Goal: Information Seeking & Learning: Check status

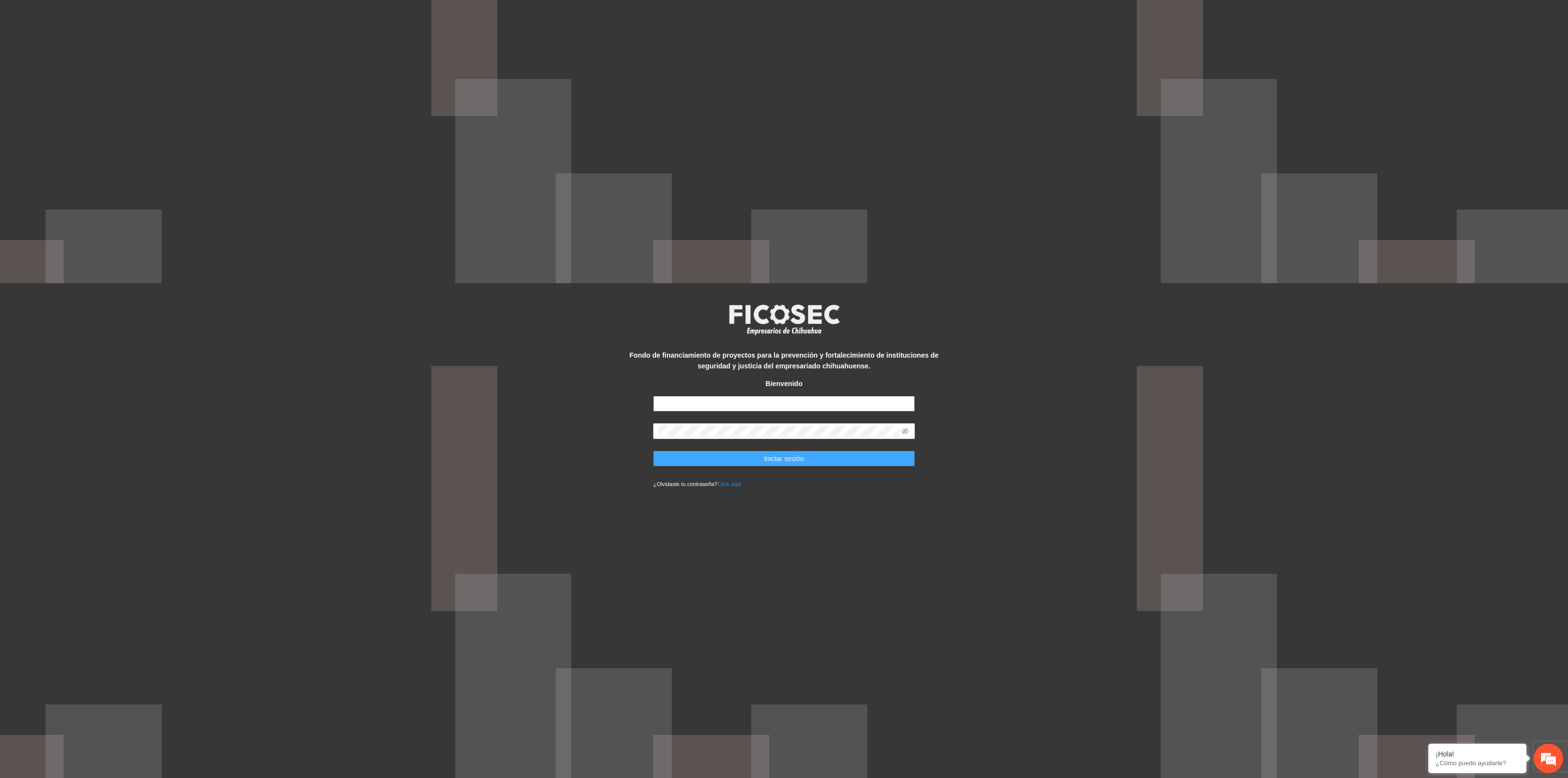
type input "**********"
click at [777, 462] on span "Iniciar sesión" at bounding box center [784, 459] width 40 height 11
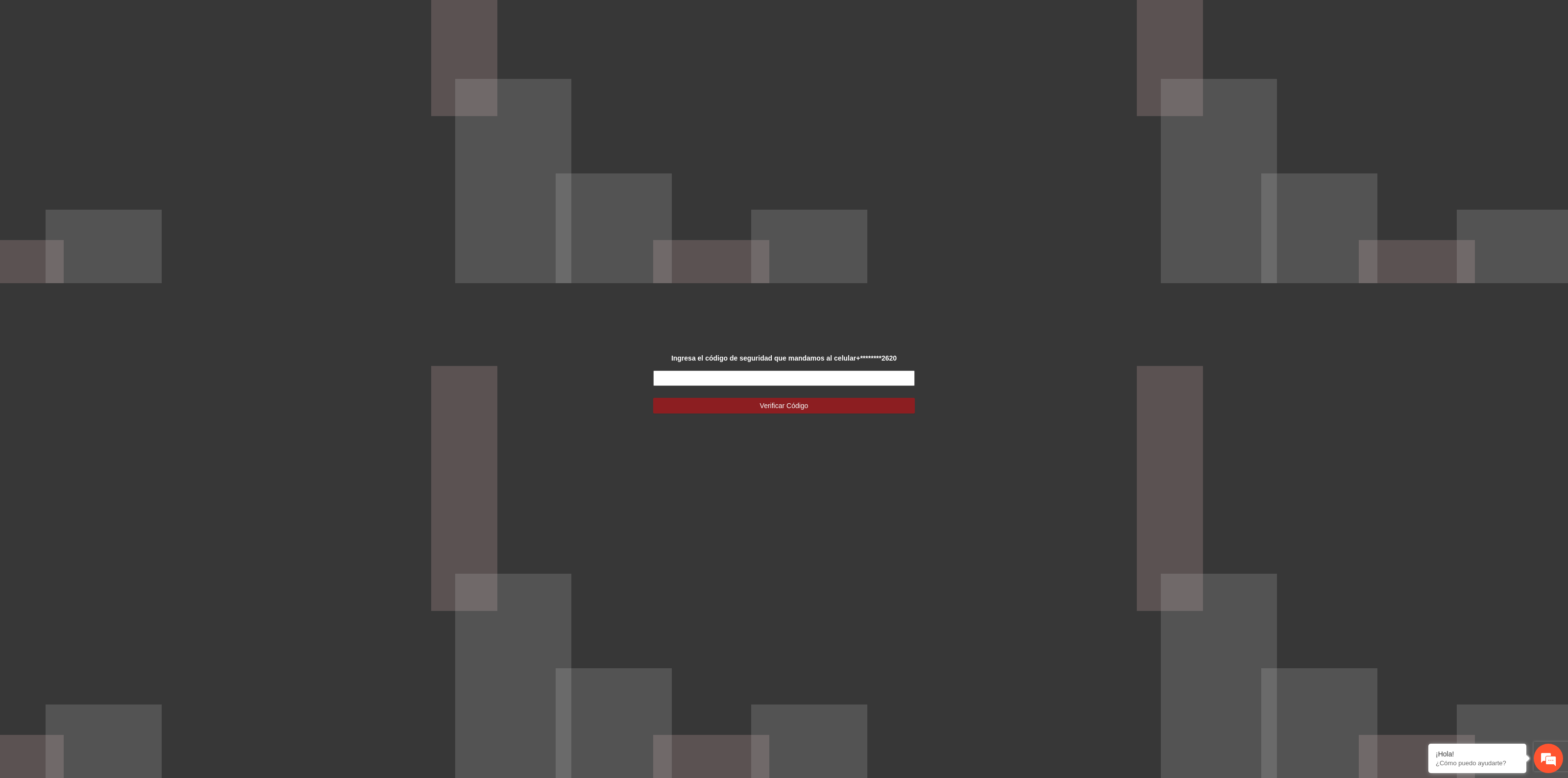
click at [797, 382] on input "text" at bounding box center [784, 378] width 261 height 16
type input "******"
click at [858, 402] on button "Verificar Código" at bounding box center [784, 406] width 261 height 16
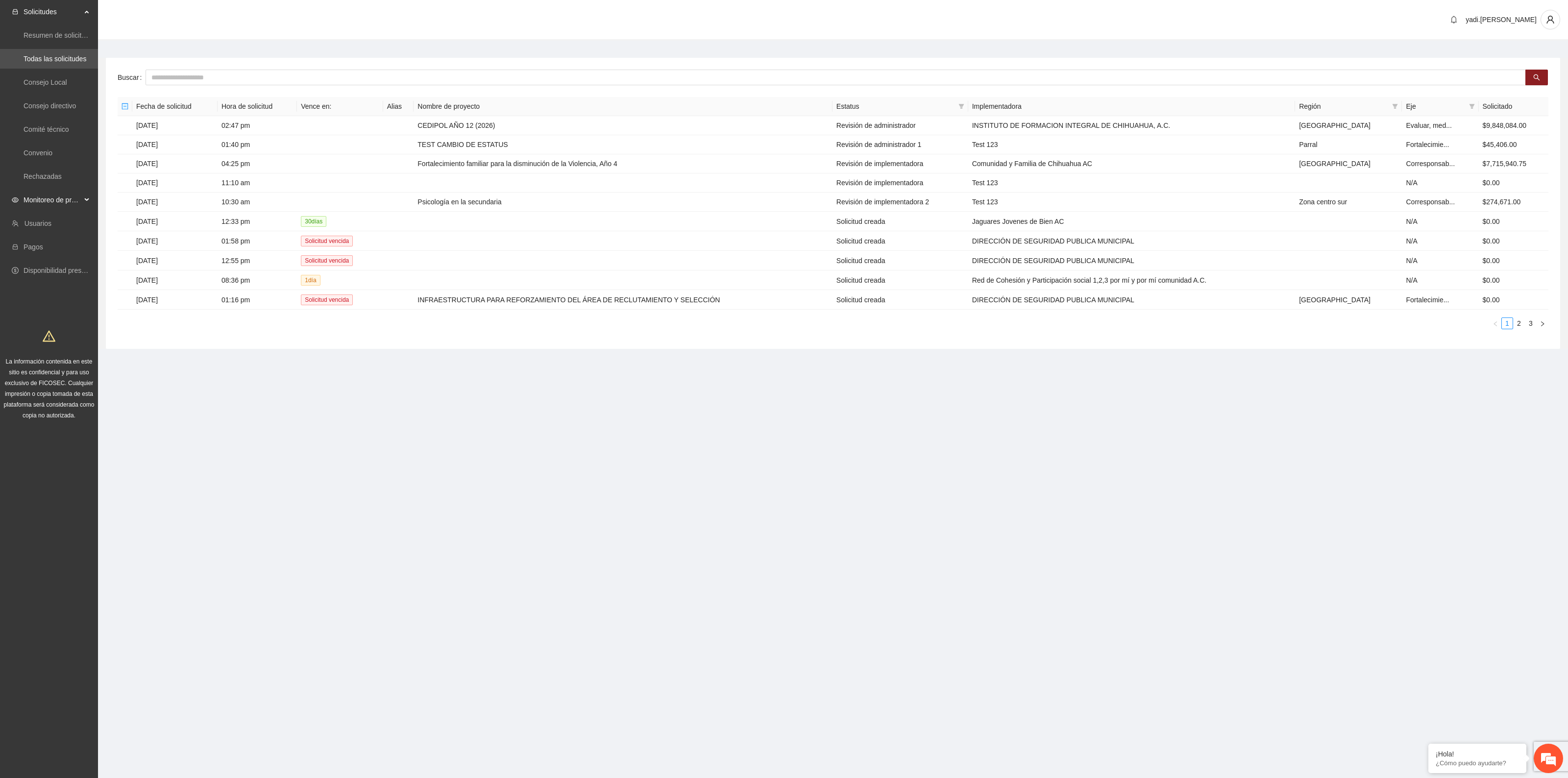
click at [47, 196] on span "Monitoreo de proyectos" at bounding box center [52, 199] width 58 height 20
click at [34, 272] on link "Activos" at bounding box center [34, 270] width 22 height 8
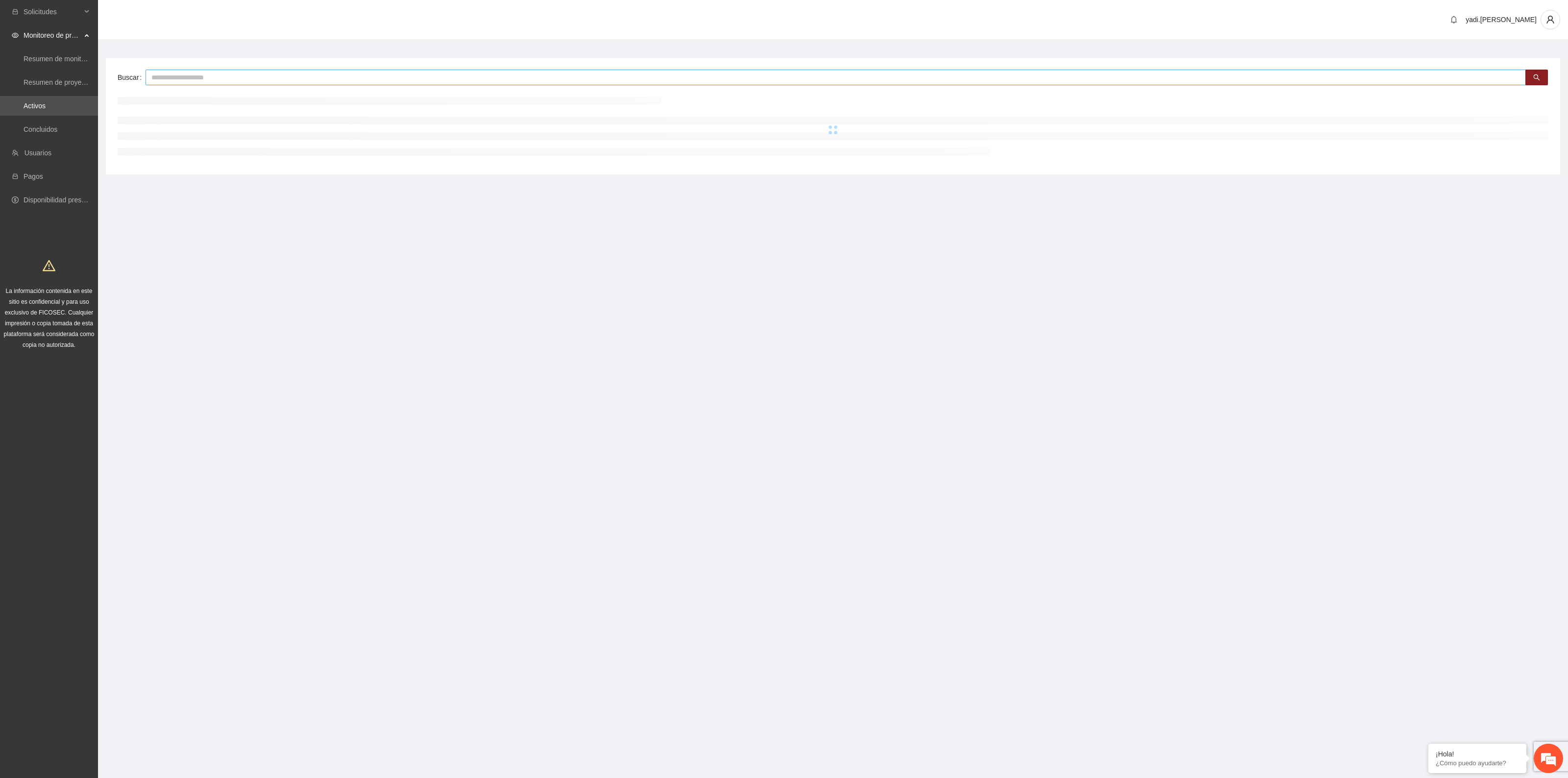
click at [199, 72] on input "text" at bounding box center [836, 78] width 1380 height 16
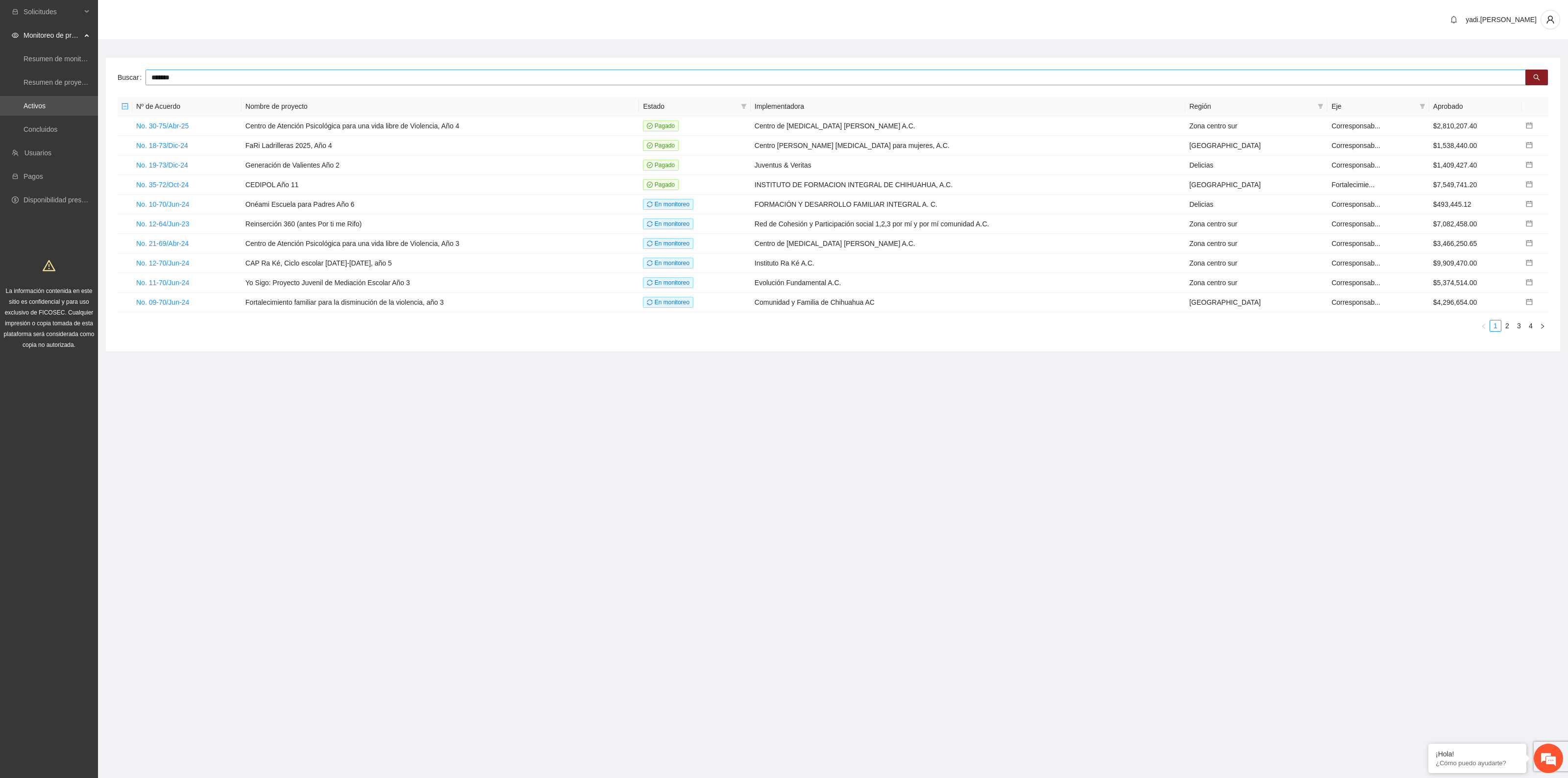
type input "*******"
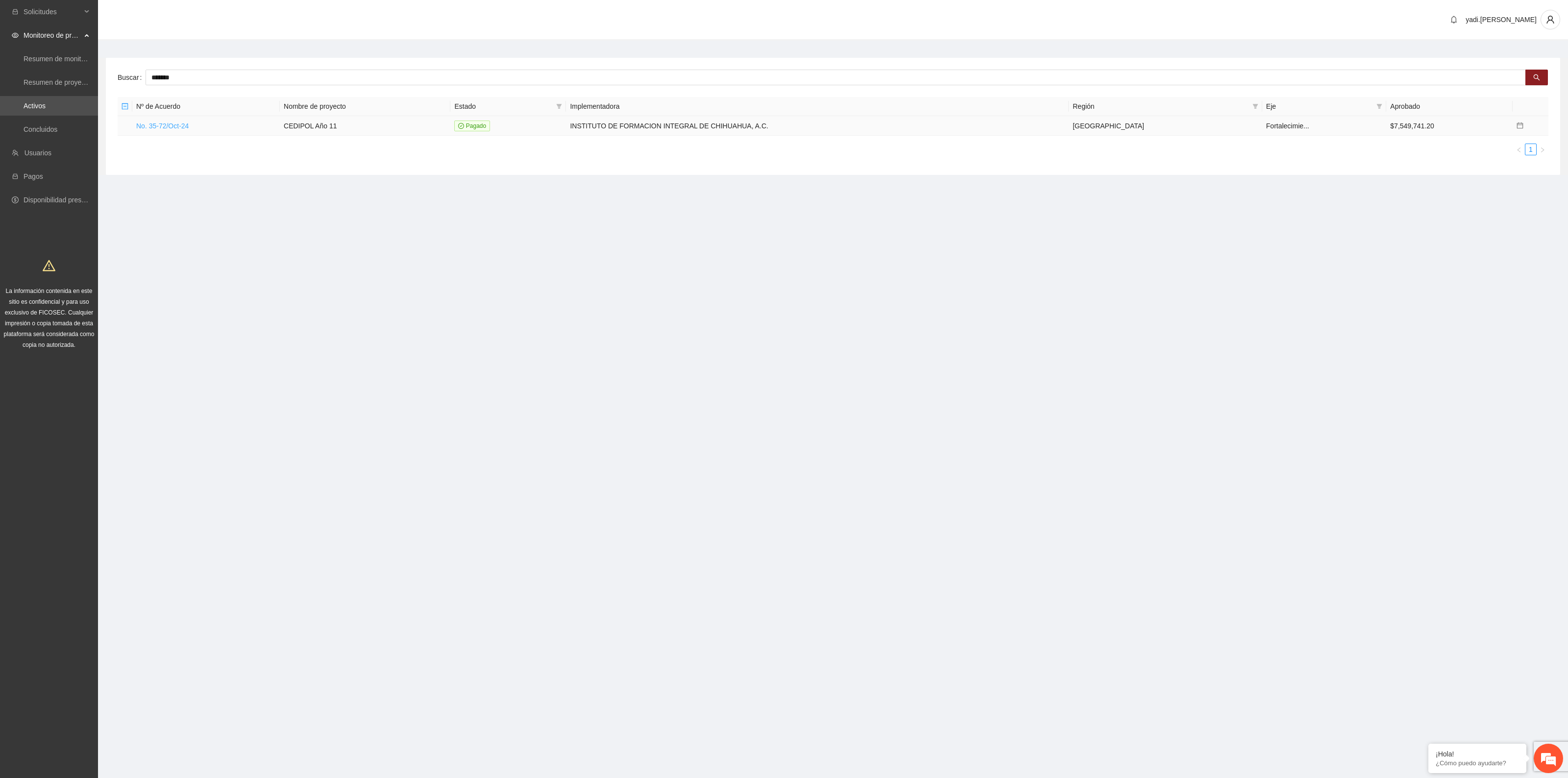
click at [180, 125] on link "No. 35-72/Oct-24" at bounding box center [162, 125] width 52 height 8
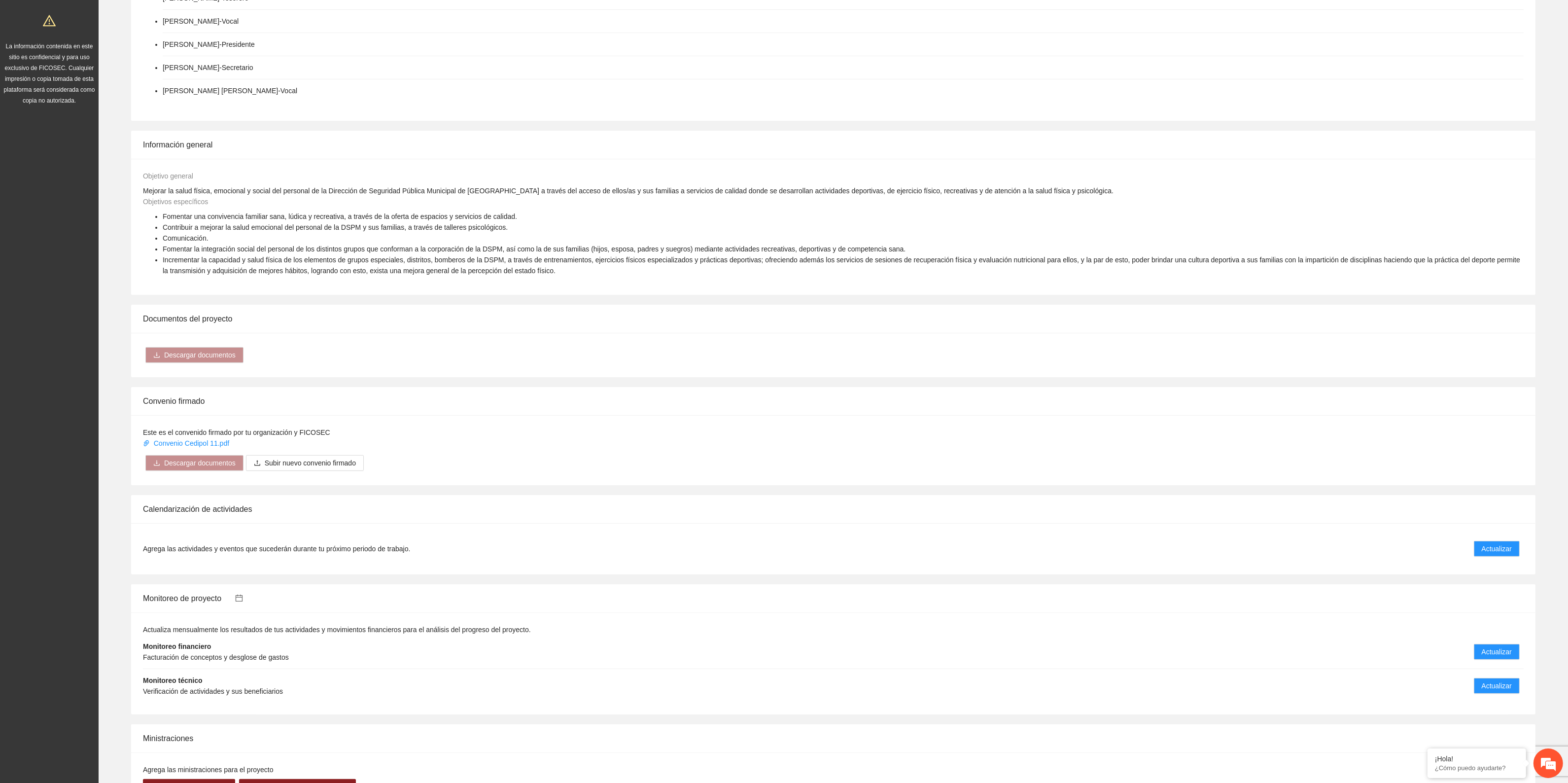
scroll to position [455, 0]
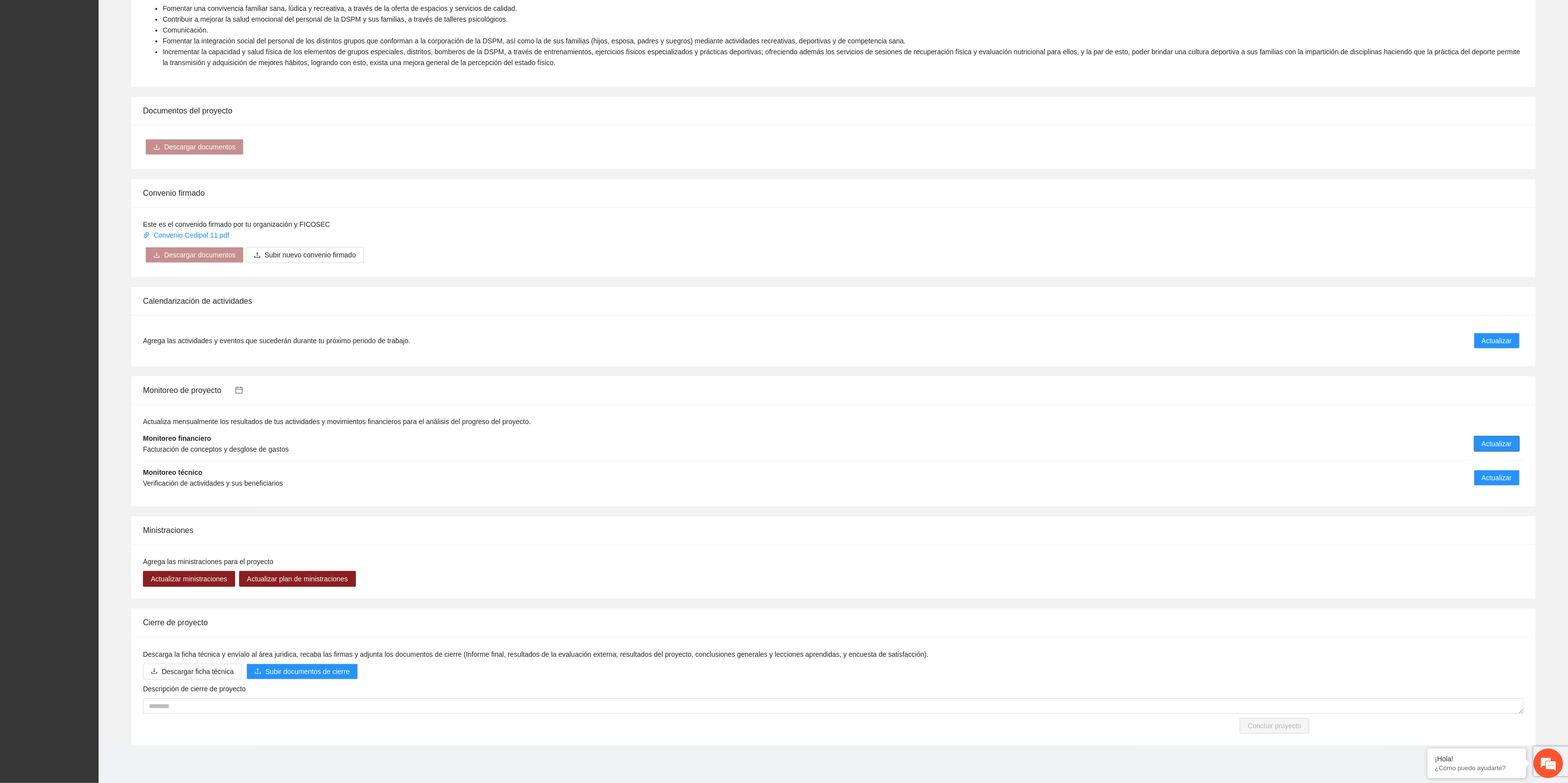
click at [1502, 445] on span "Actualizar" at bounding box center [1497, 443] width 30 height 11
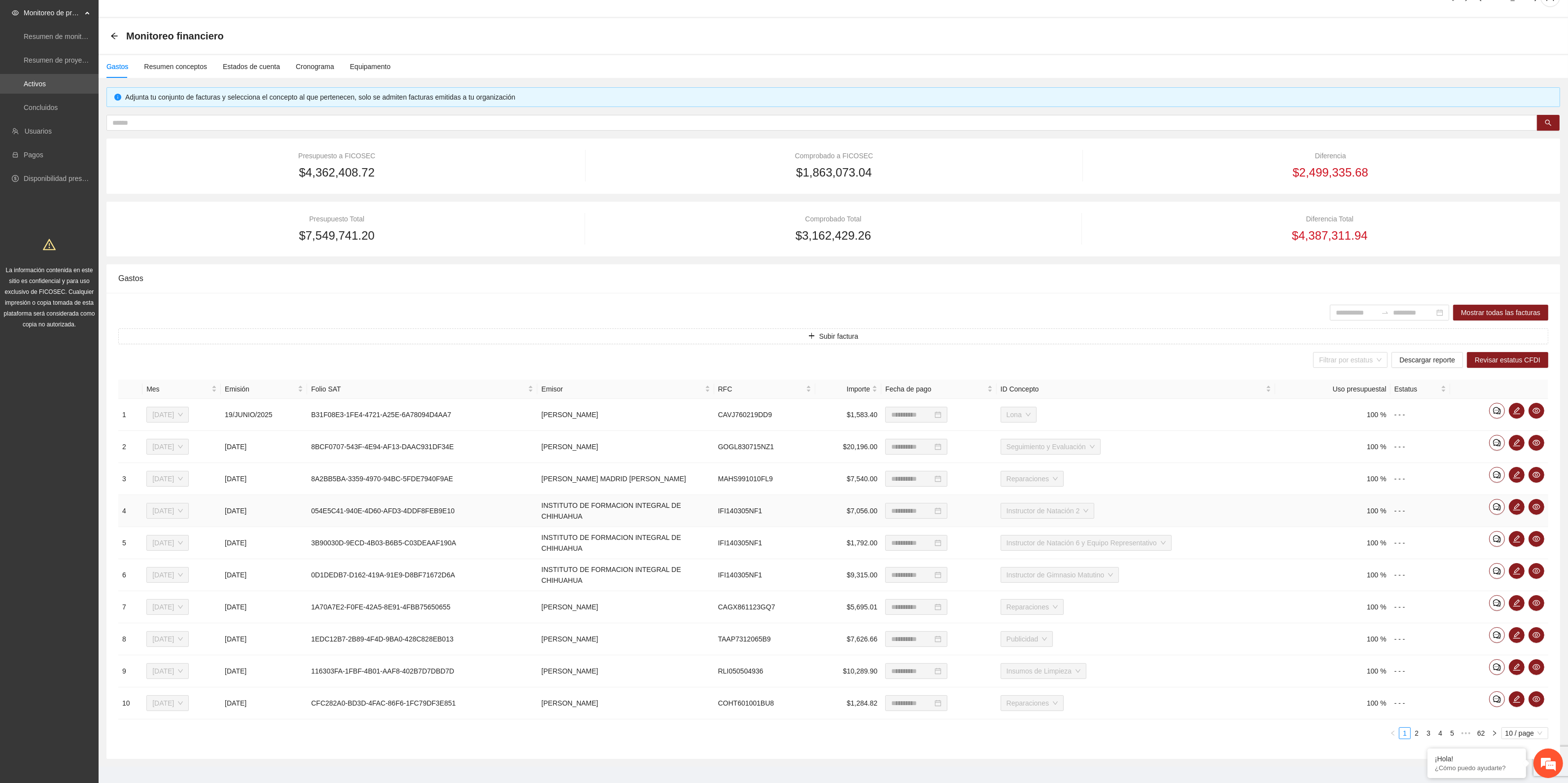
scroll to position [35, 0]
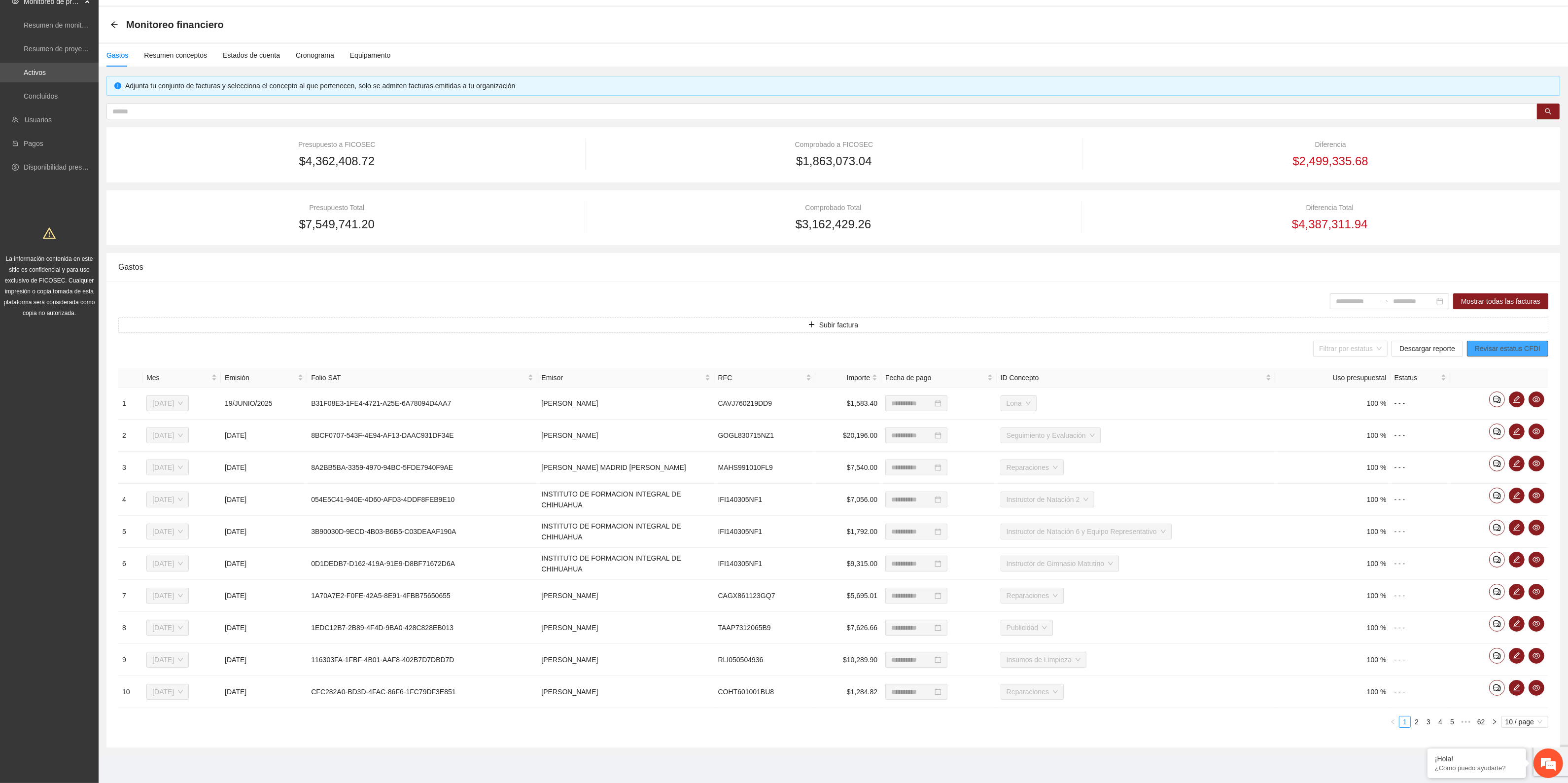
click at [1511, 343] on span "Revisar estatus CFDI" at bounding box center [1508, 348] width 66 height 11
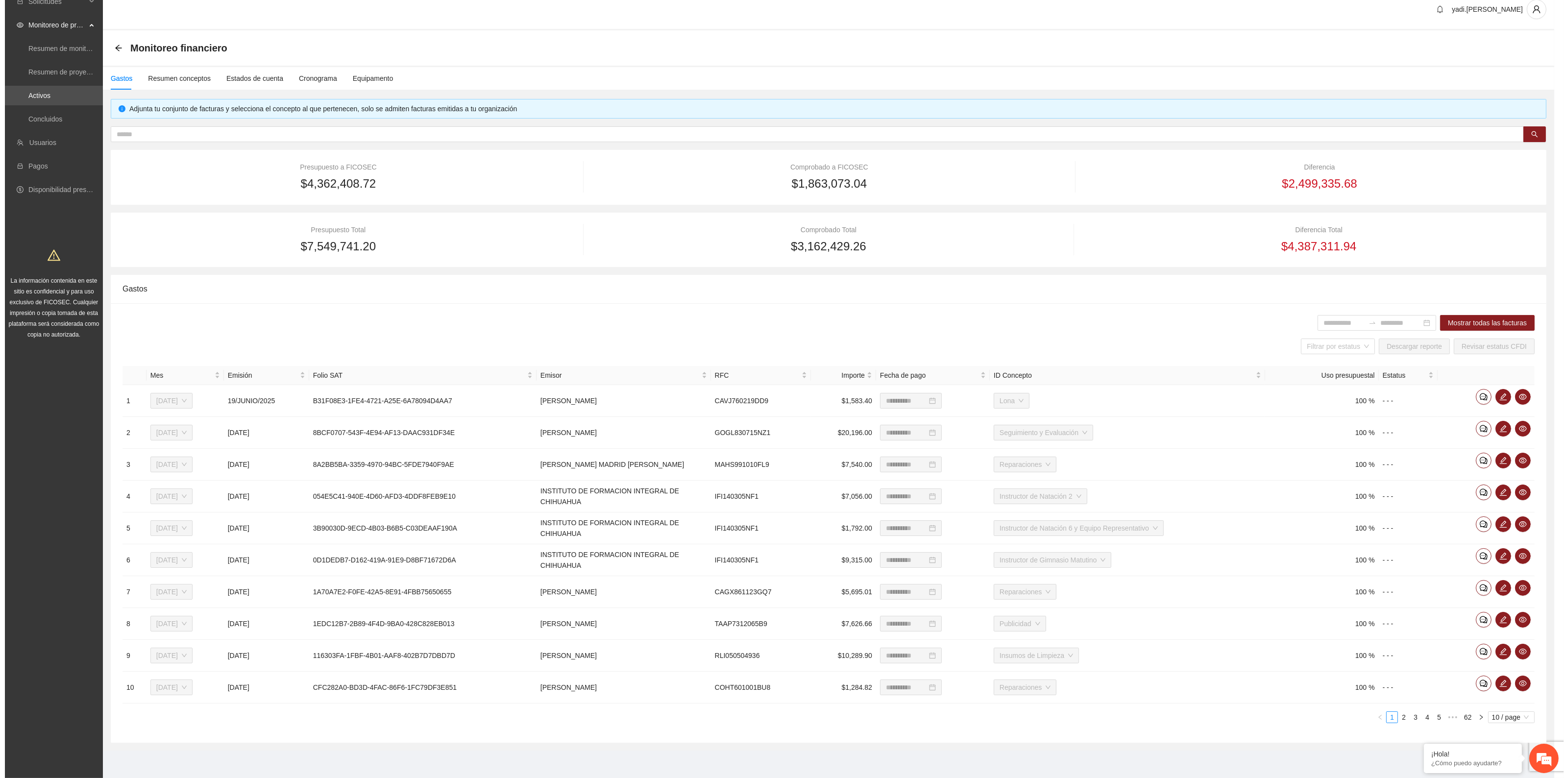
scroll to position [11, 0]
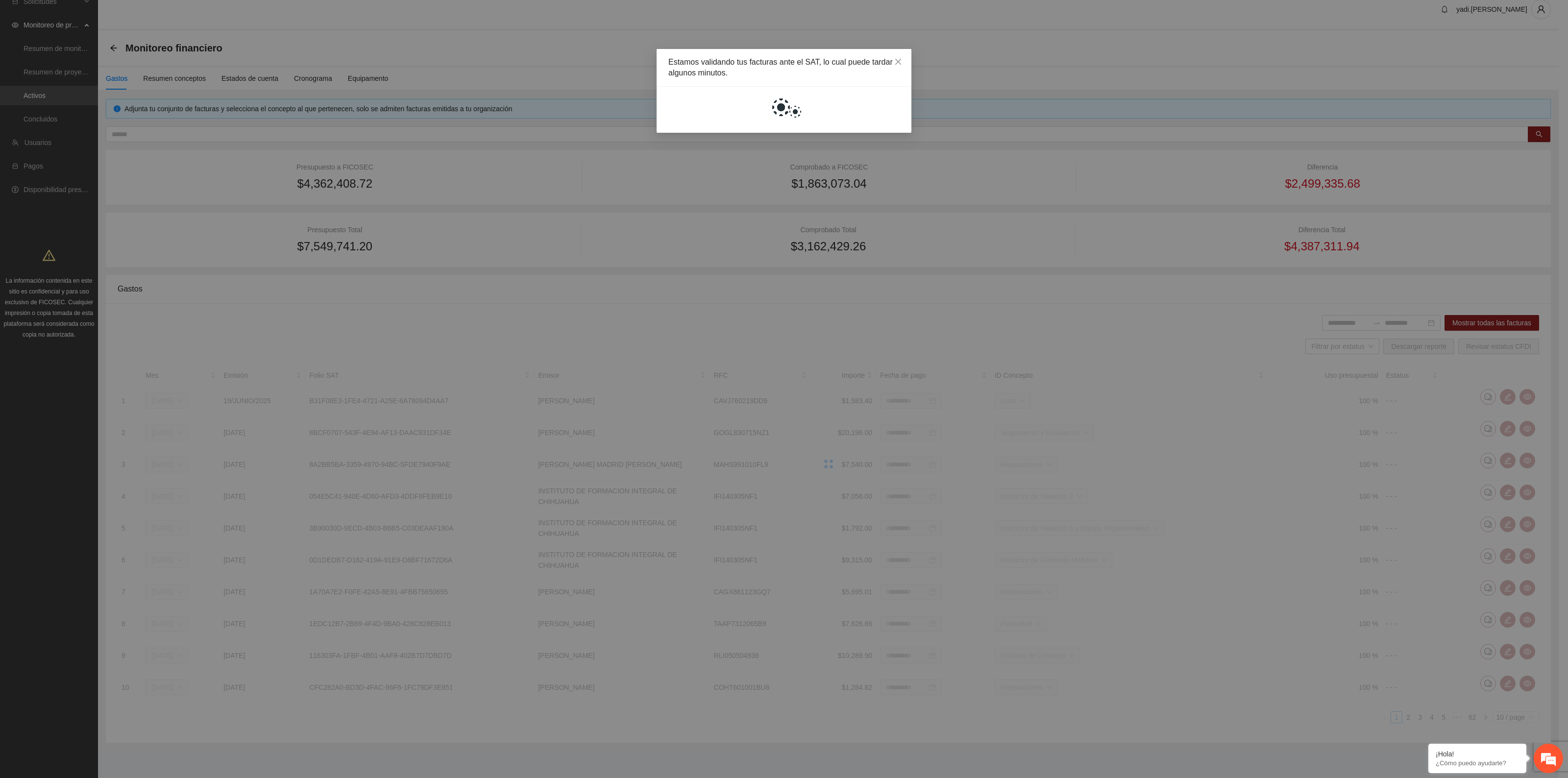
click at [506, 212] on div "Estamos validando tus facturas ante el SAT, lo cual puede tardar algunos minuto…" at bounding box center [784, 389] width 1568 height 778
click at [900, 62] on icon "close" at bounding box center [898, 62] width 6 height 6
click at [897, 60] on icon "close" at bounding box center [898, 62] width 8 height 8
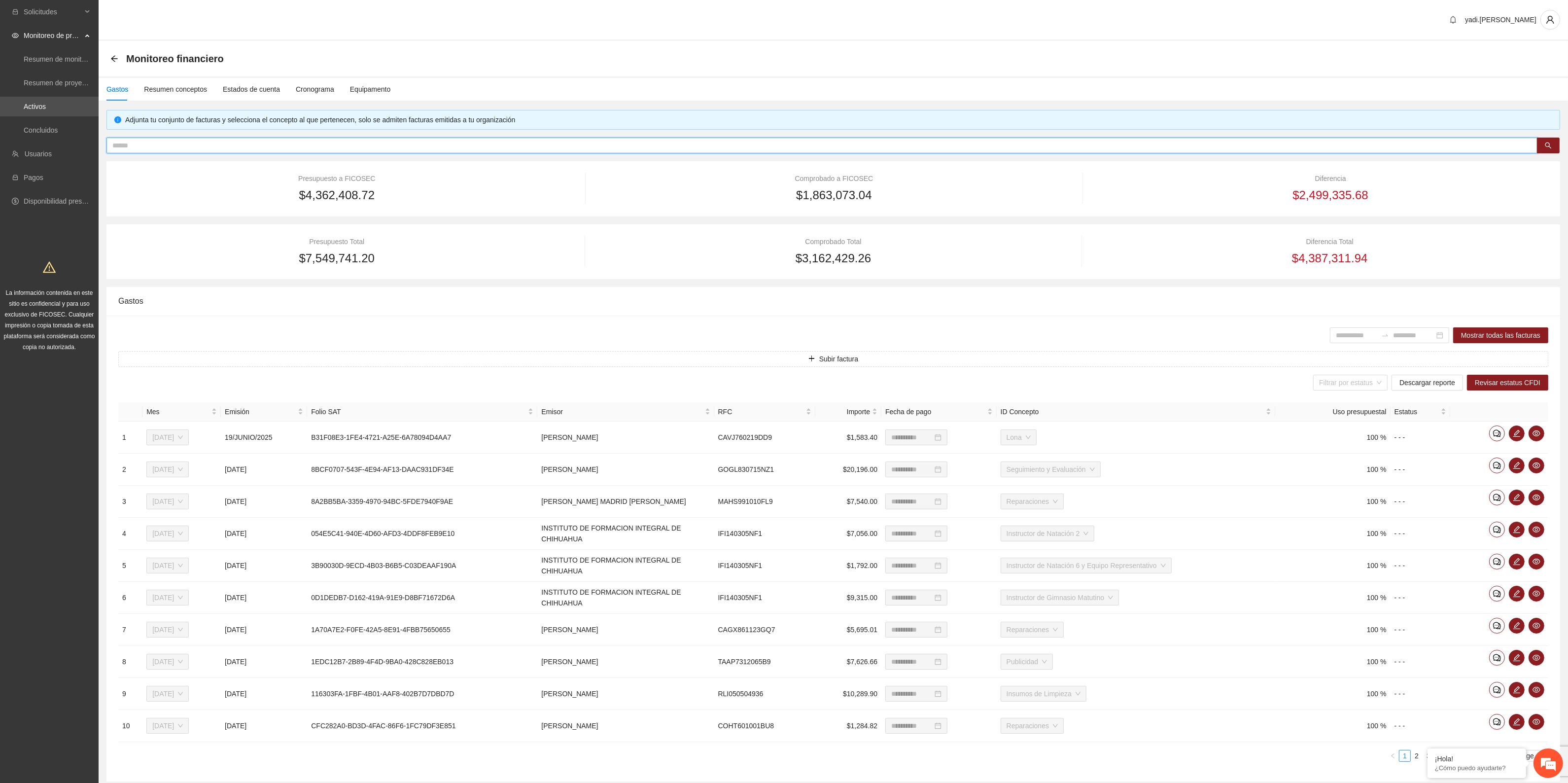
click at [499, 143] on input "text" at bounding box center [818, 145] width 1411 height 11
type input "***"
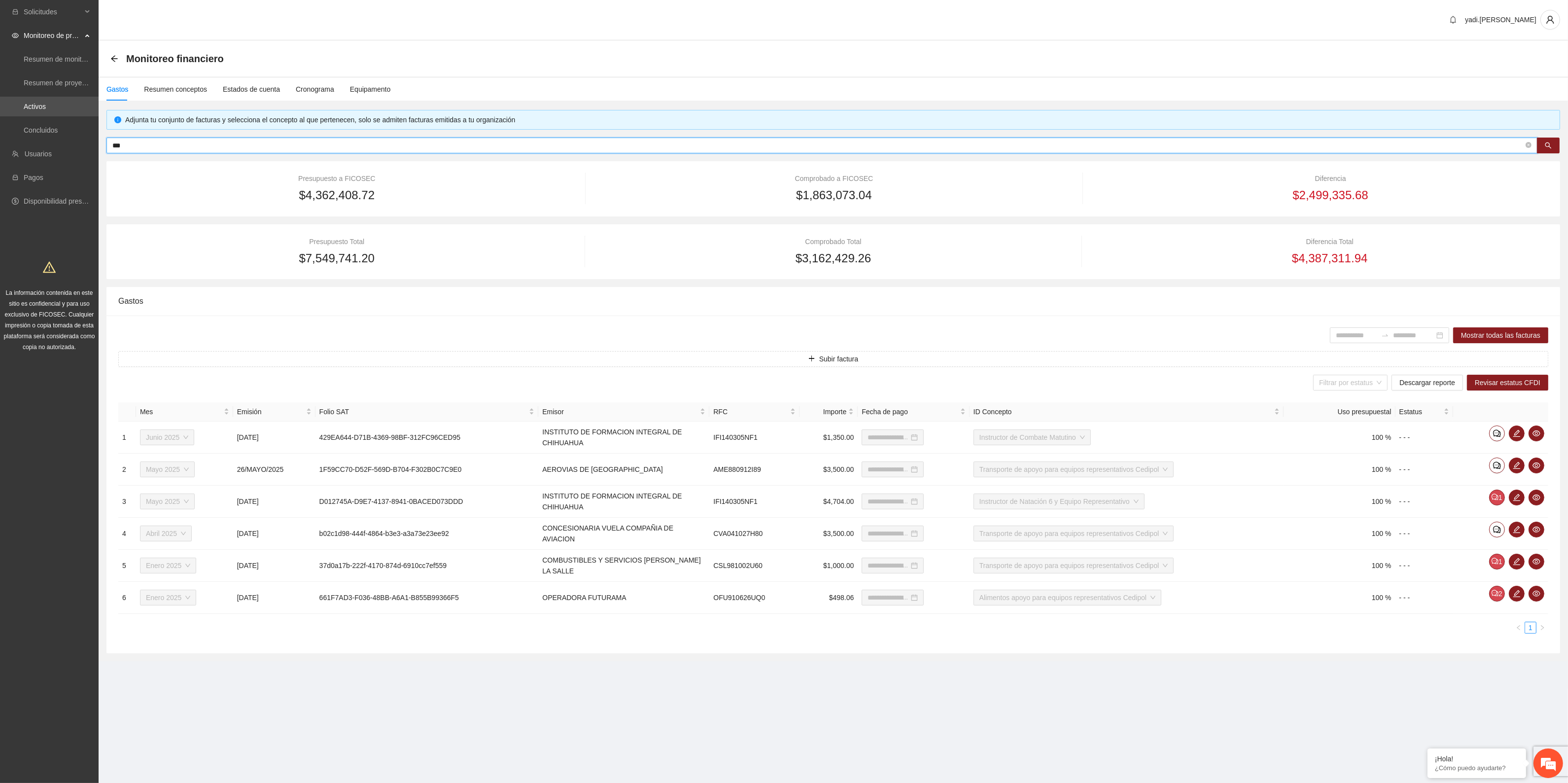
type input "**********"
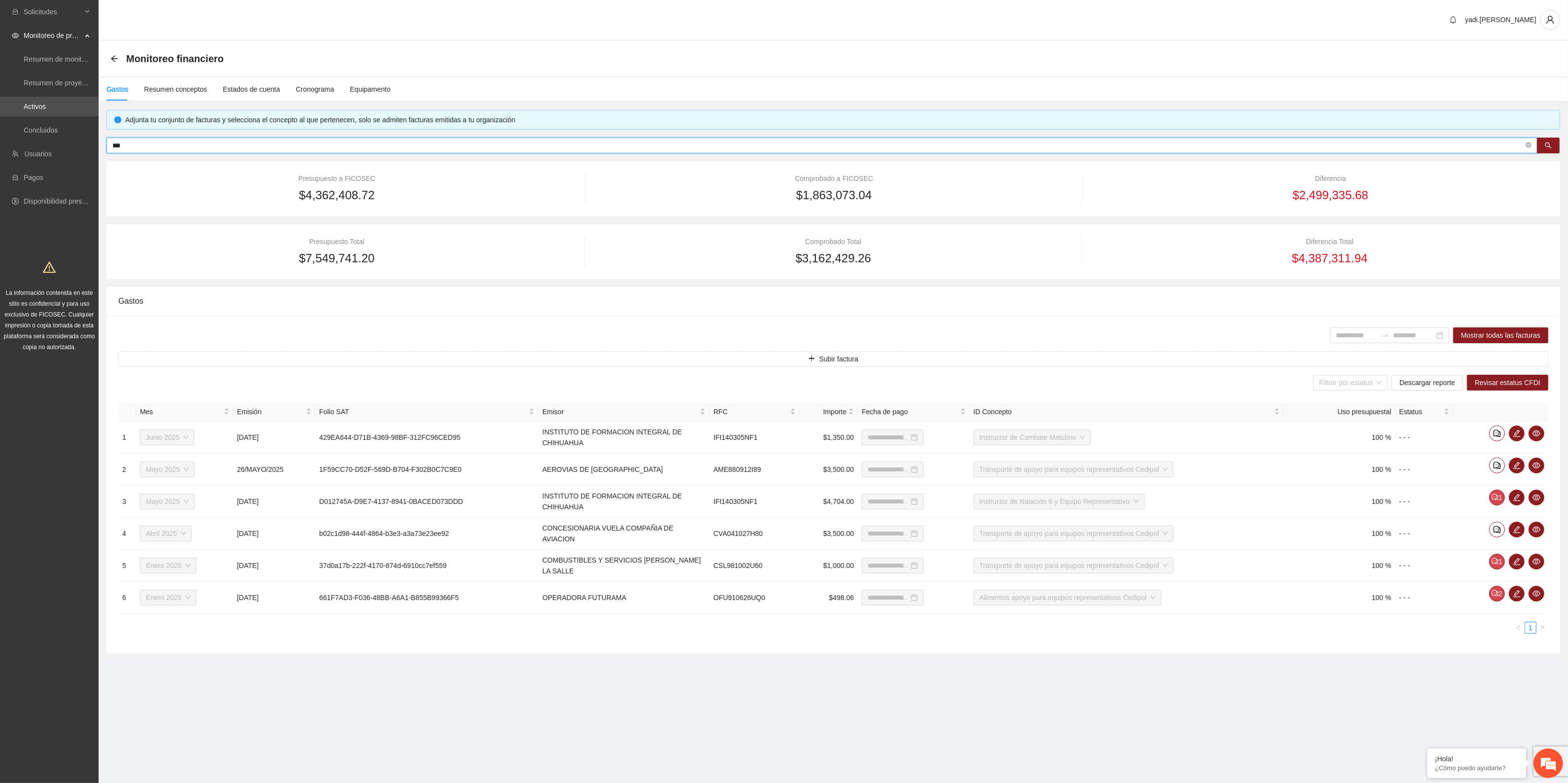
type input "**********"
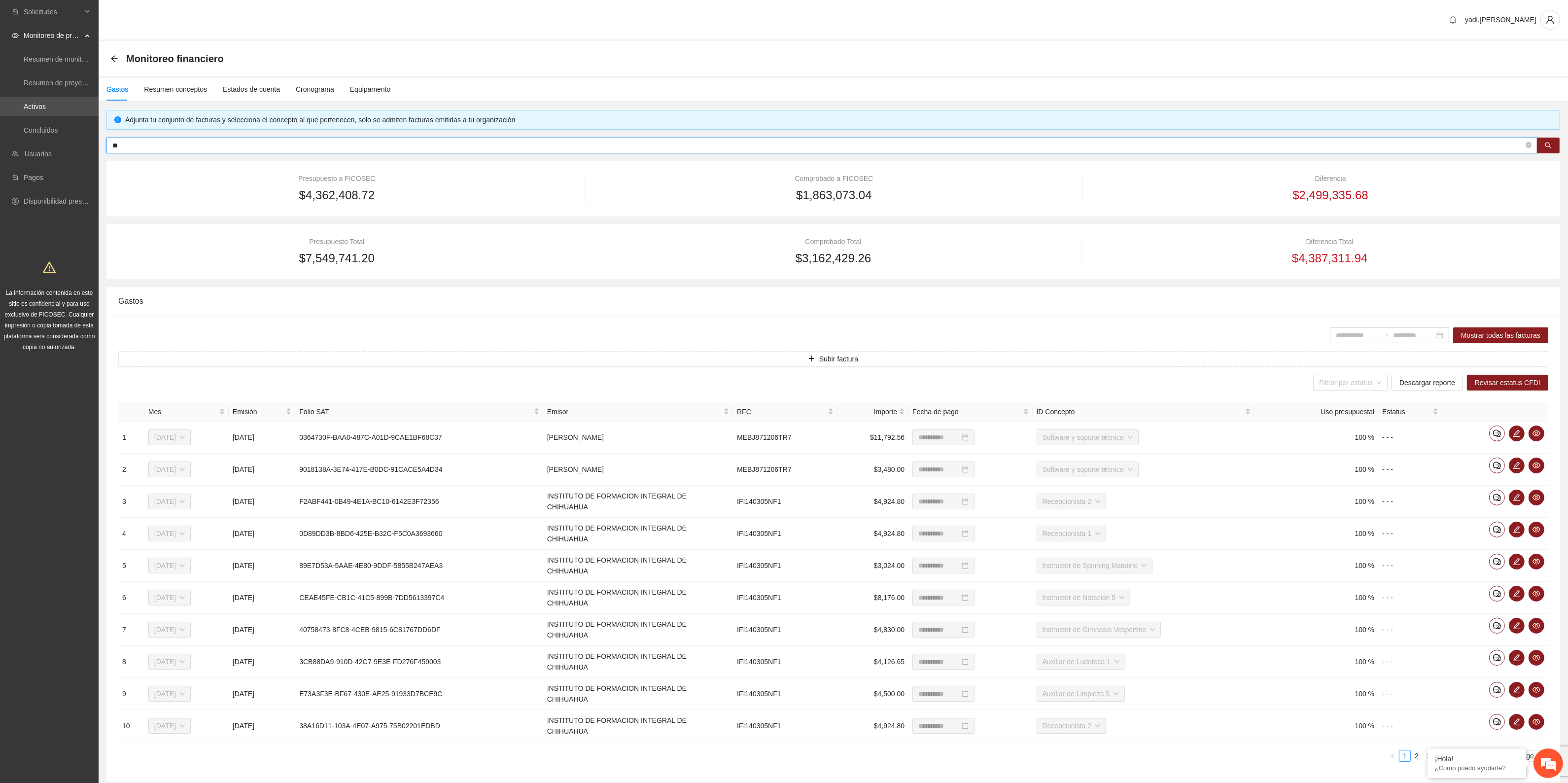
type input "*"
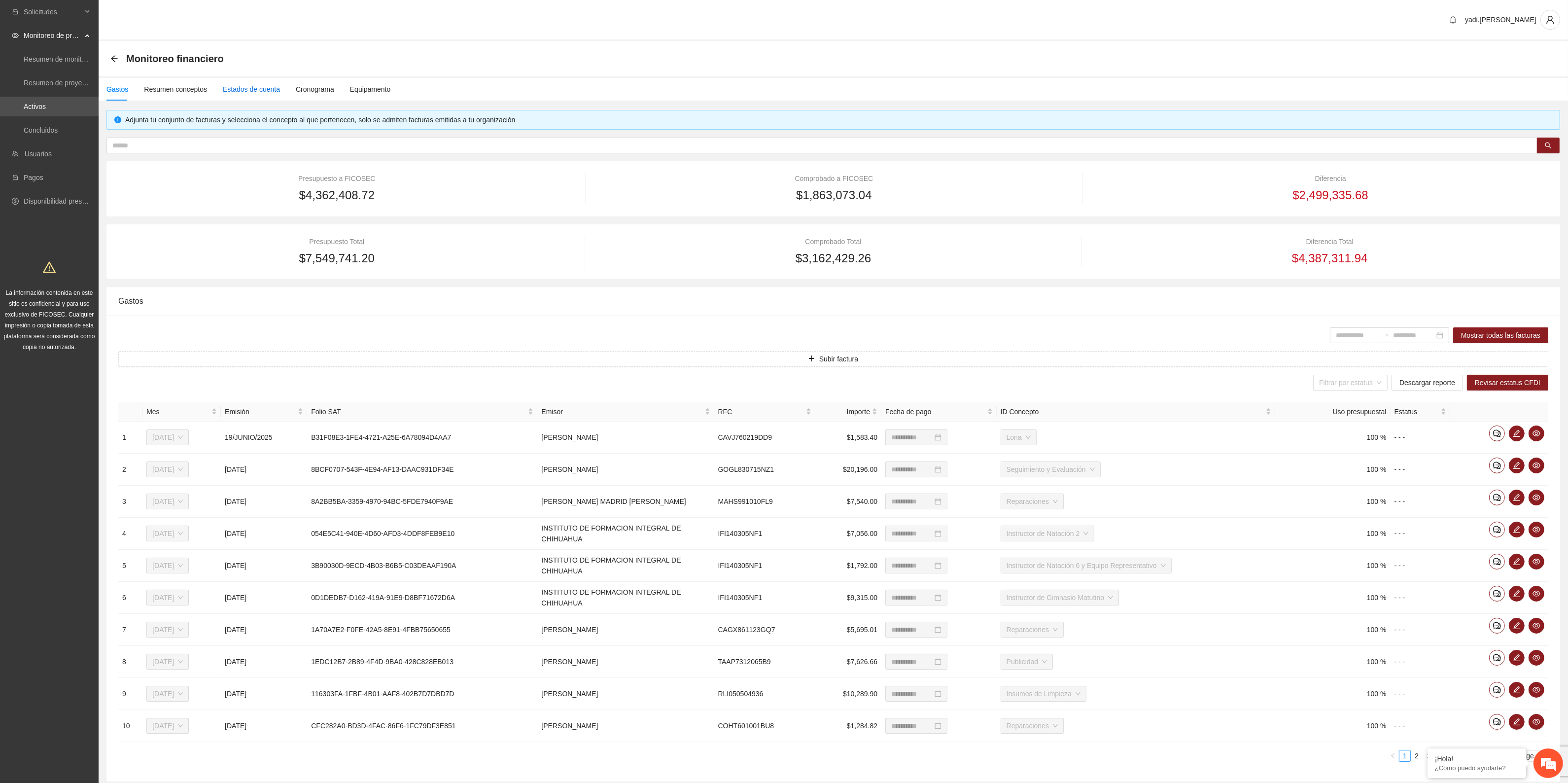
click at [255, 90] on div "Estados de cuenta" at bounding box center [251, 89] width 57 height 11
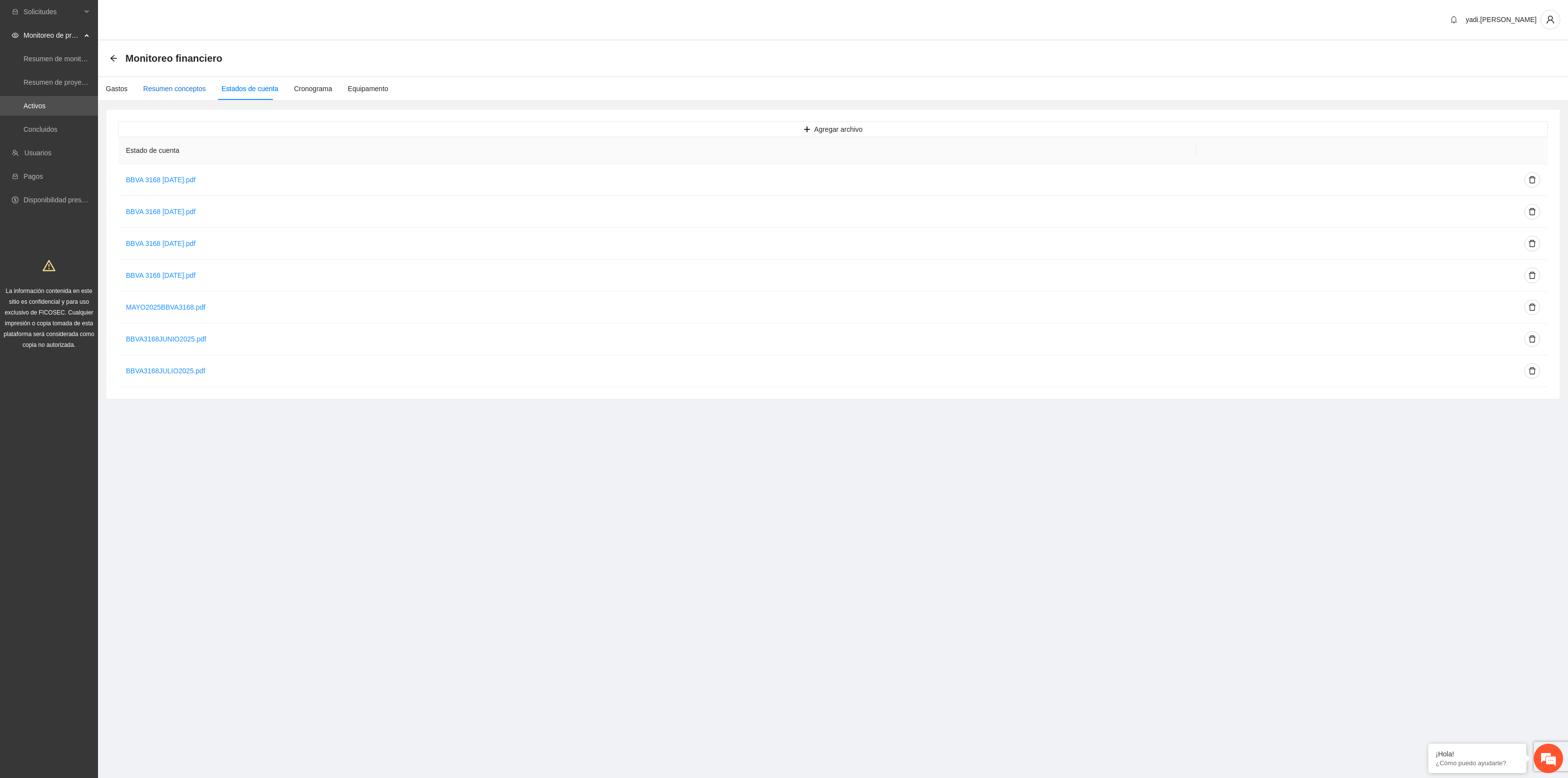
click at [185, 92] on div "Resumen conceptos" at bounding box center [175, 88] width 63 height 11
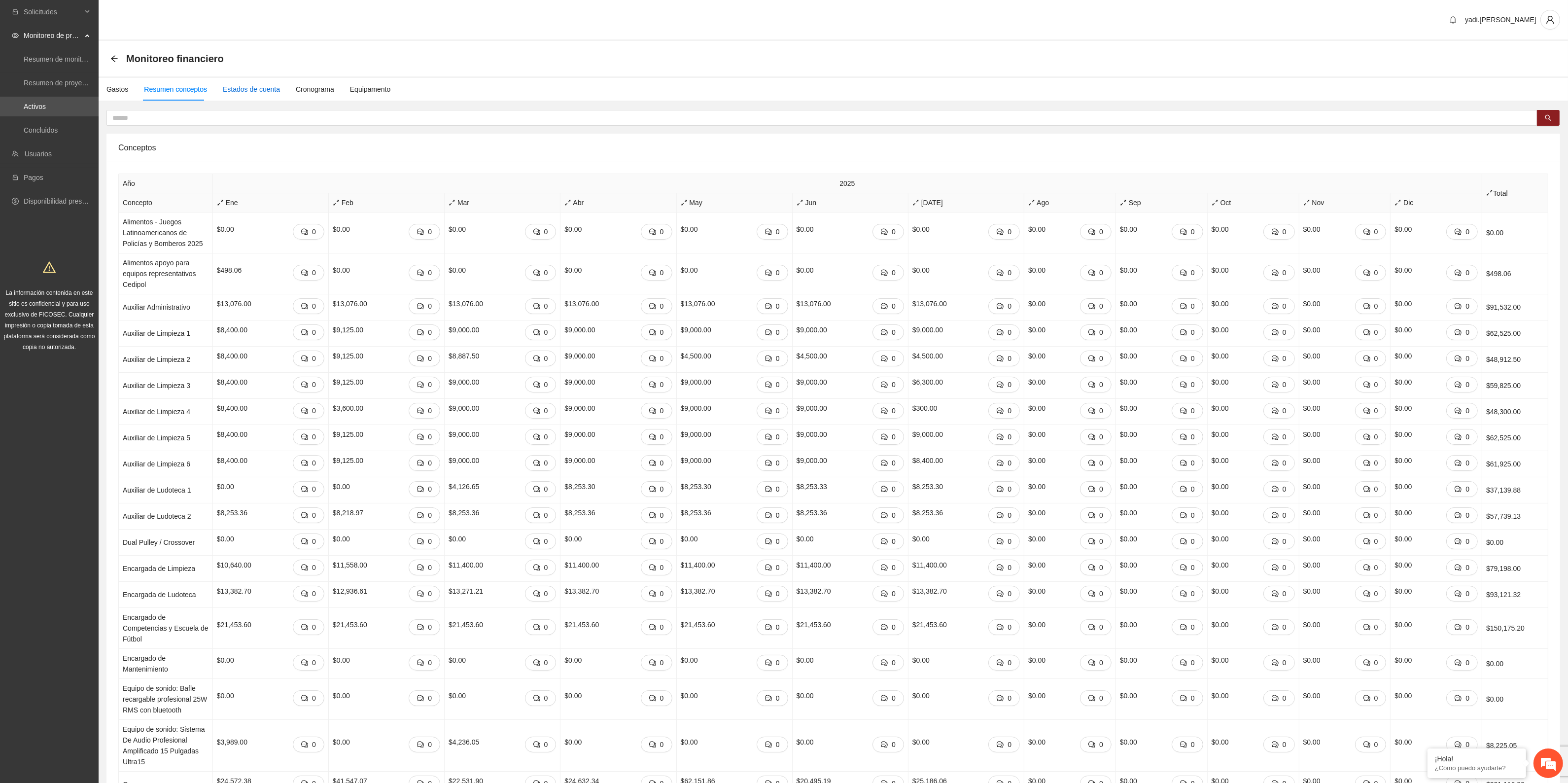
click at [231, 90] on div "Estados de cuenta" at bounding box center [251, 89] width 57 height 11
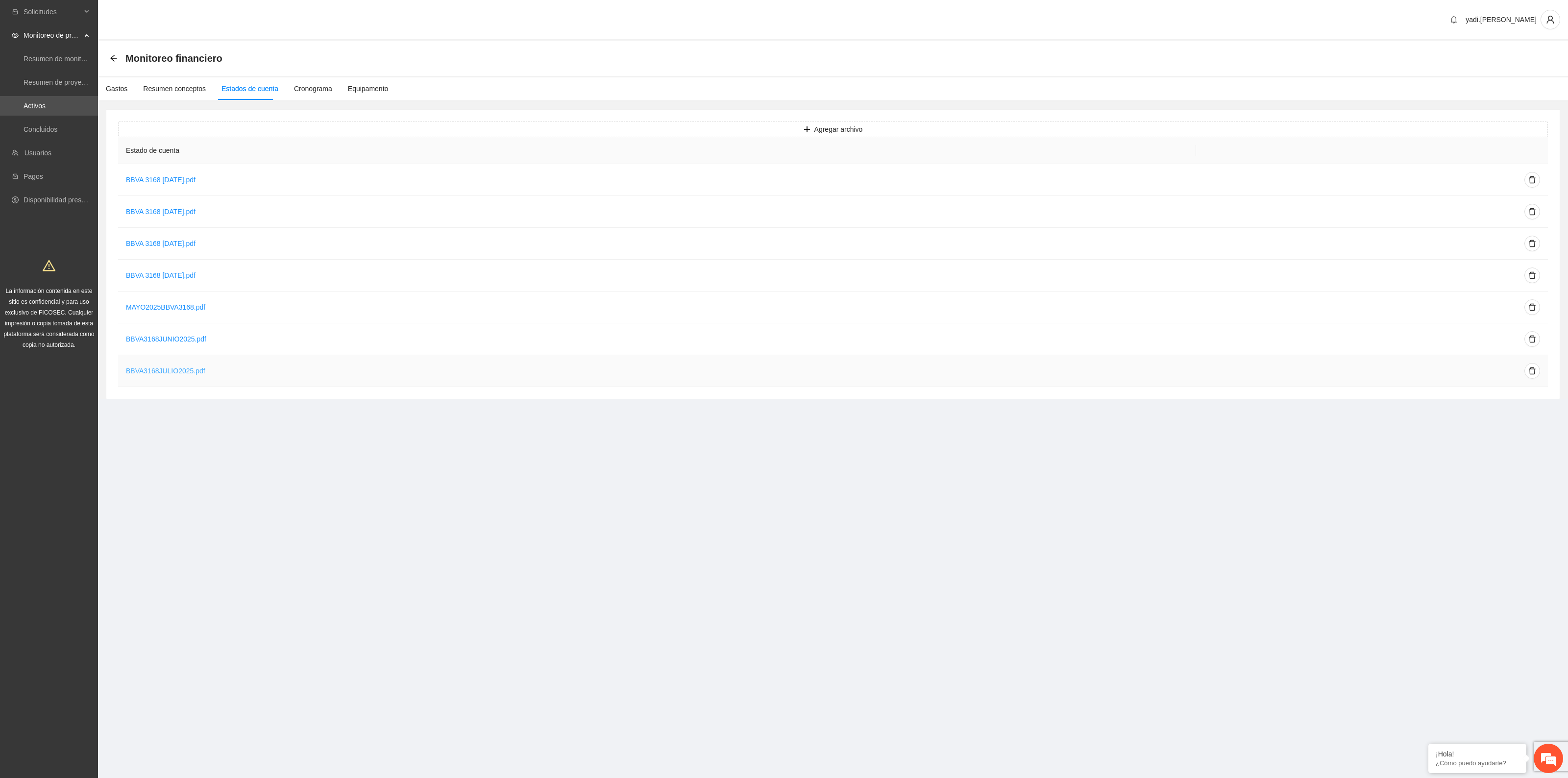
click at [167, 373] on link "BBVA3168JULIO2025.pdf" at bounding box center [166, 371] width 80 height 8
click at [175, 341] on link "BBVA3168JUNIO2025.pdf" at bounding box center [166, 339] width 80 height 8
click at [155, 88] on div "Resumen conceptos" at bounding box center [175, 88] width 63 height 11
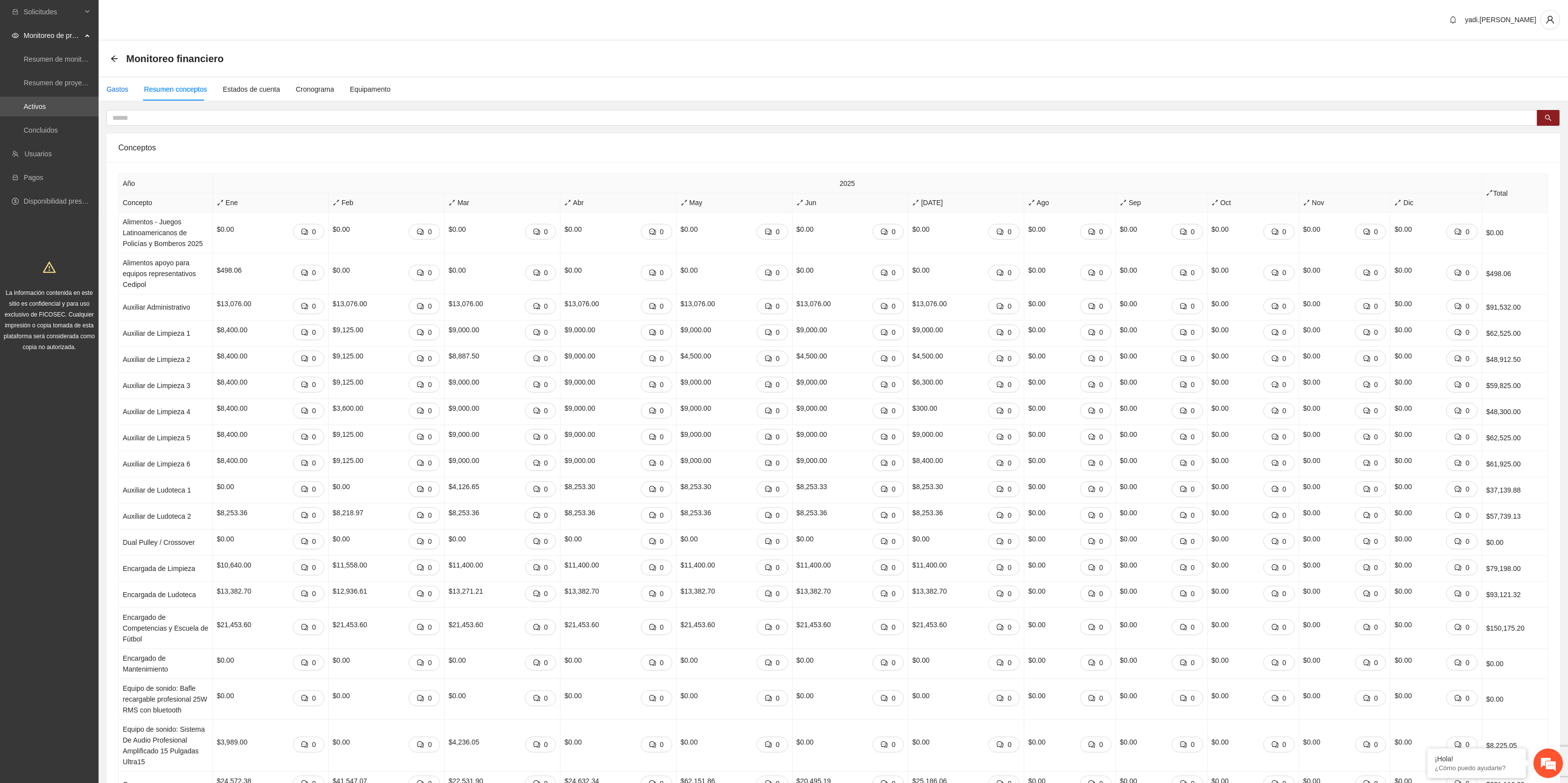
click at [125, 90] on div "Gastos" at bounding box center [117, 89] width 22 height 11
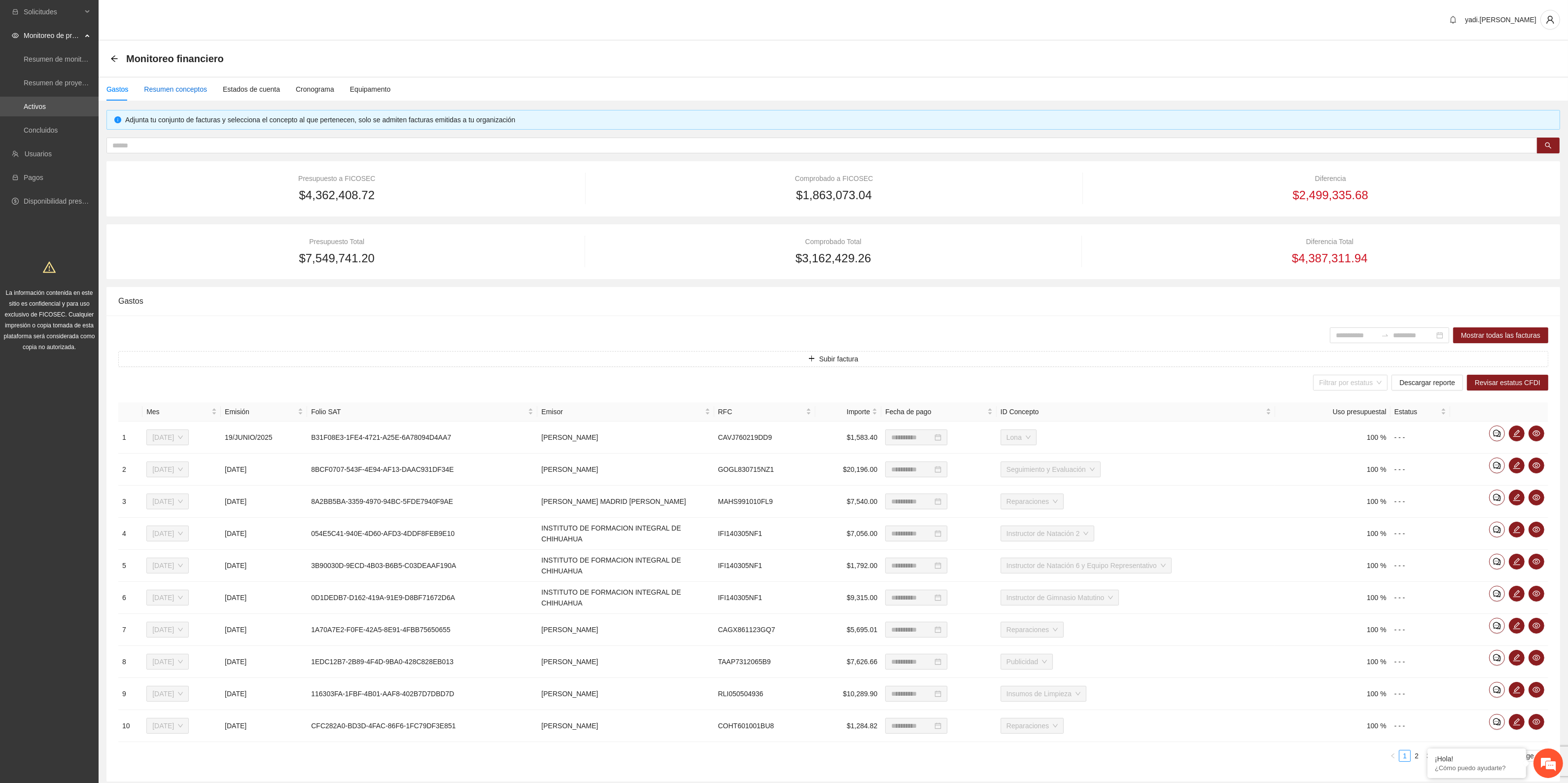
click at [181, 89] on div "Resumen conceptos" at bounding box center [176, 89] width 63 height 11
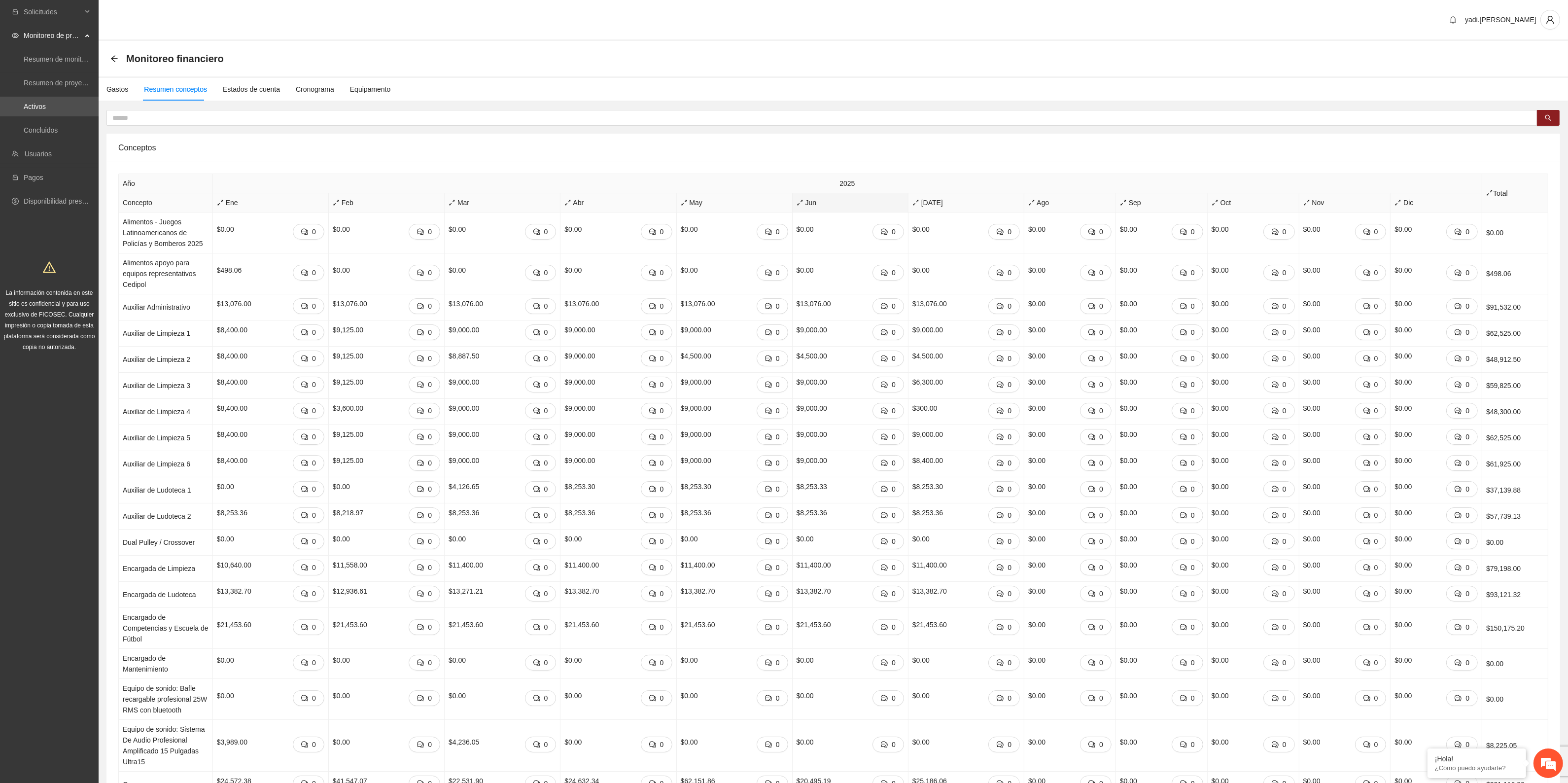
click at [807, 203] on span "Jun" at bounding box center [850, 203] width 107 height 11
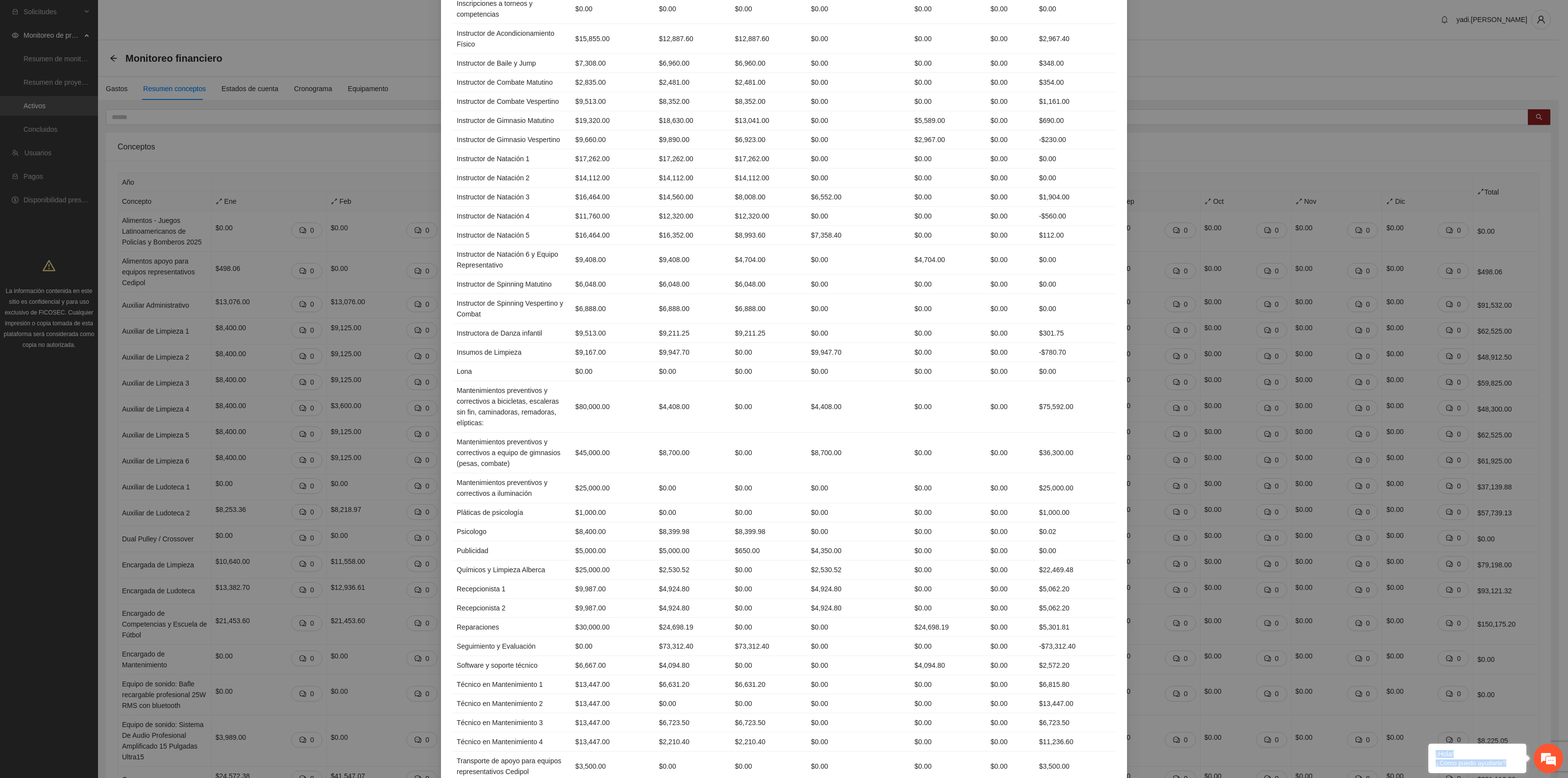
scroll to position [767, 0]
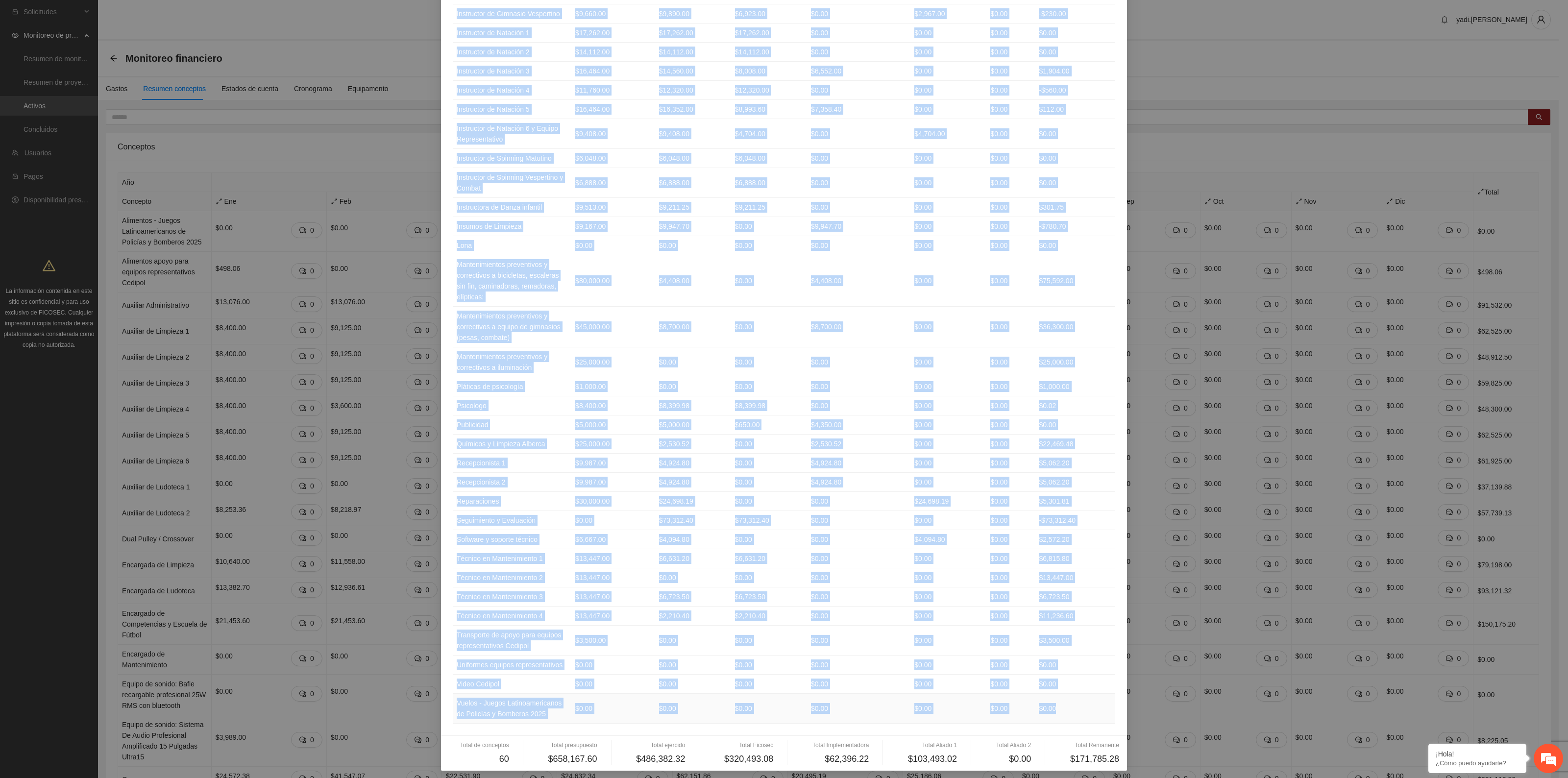
drag, startPoint x: 452, startPoint y: 96, endPoint x: 1073, endPoint y: 706, distance: 870.5
click at [1073, 706] on table "Concepto Presupuesto Ejercido Ficosec Implementadora Aliado 1 Aliado 2 Remanent…" at bounding box center [784, 22] width 663 height 1403
copy table "Loremips Dolorsitame Consecte Adipisc Elitseddoeiusm Tempor 6 Incidi 0 Utlabore…"
click at [545, 119] on td "Instructor de Natación 6 y Equipo Representativo" at bounding box center [512, 133] width 119 height 30
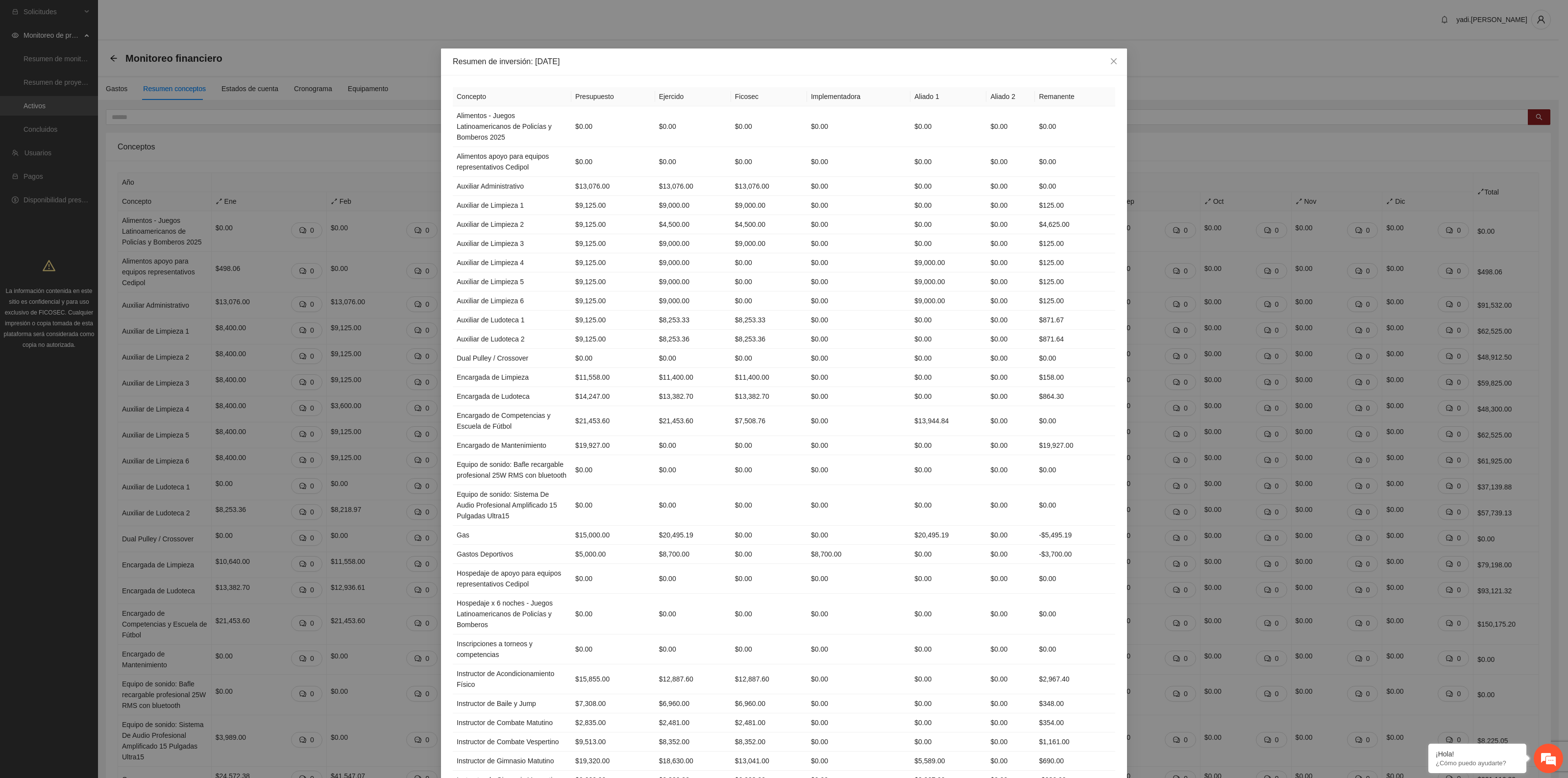
scroll to position [0, 0]
click at [1110, 60] on icon "close" at bounding box center [1113, 62] width 8 height 8
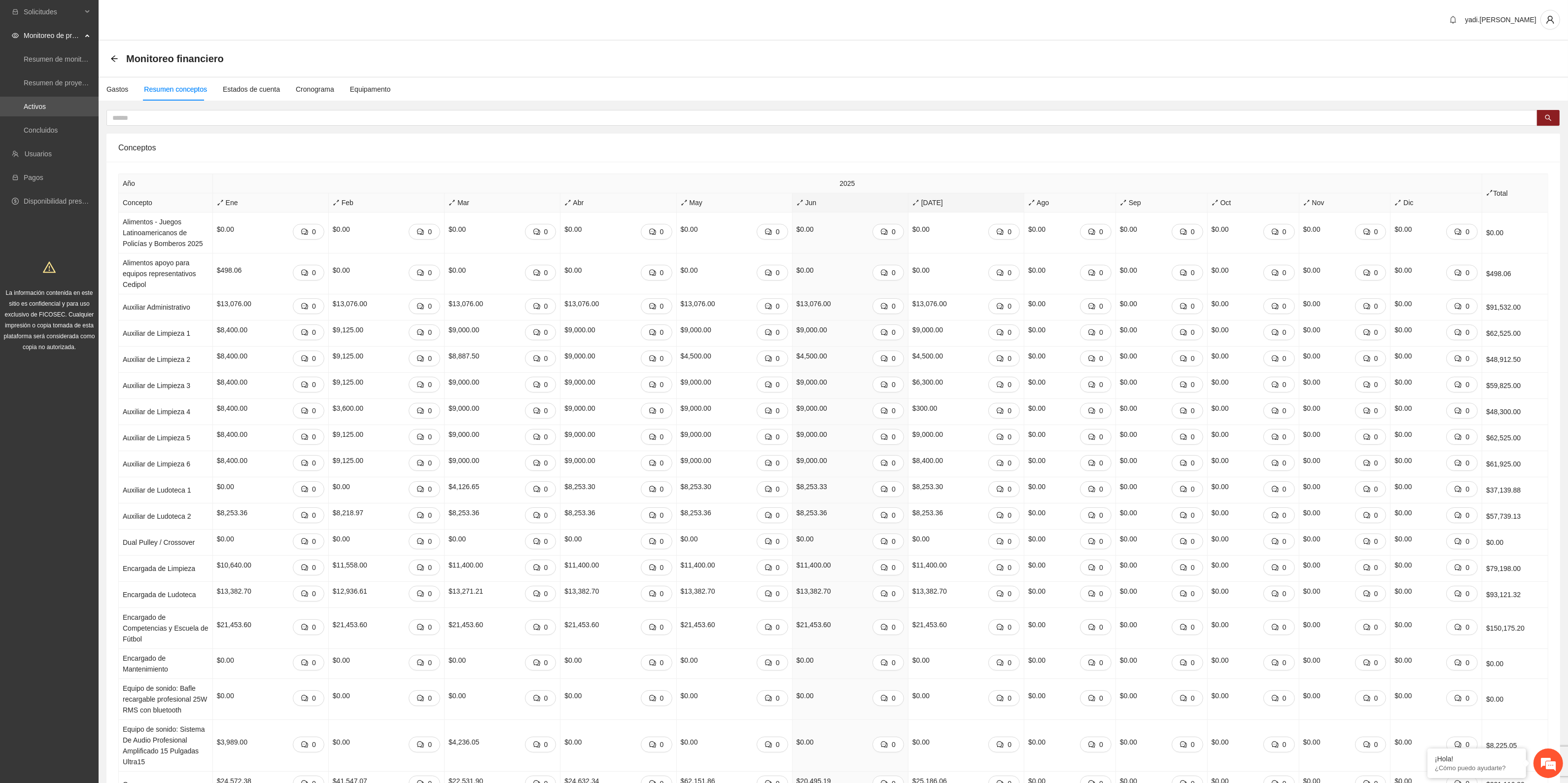
click at [922, 202] on span "[DATE]" at bounding box center [965, 203] width 107 height 11
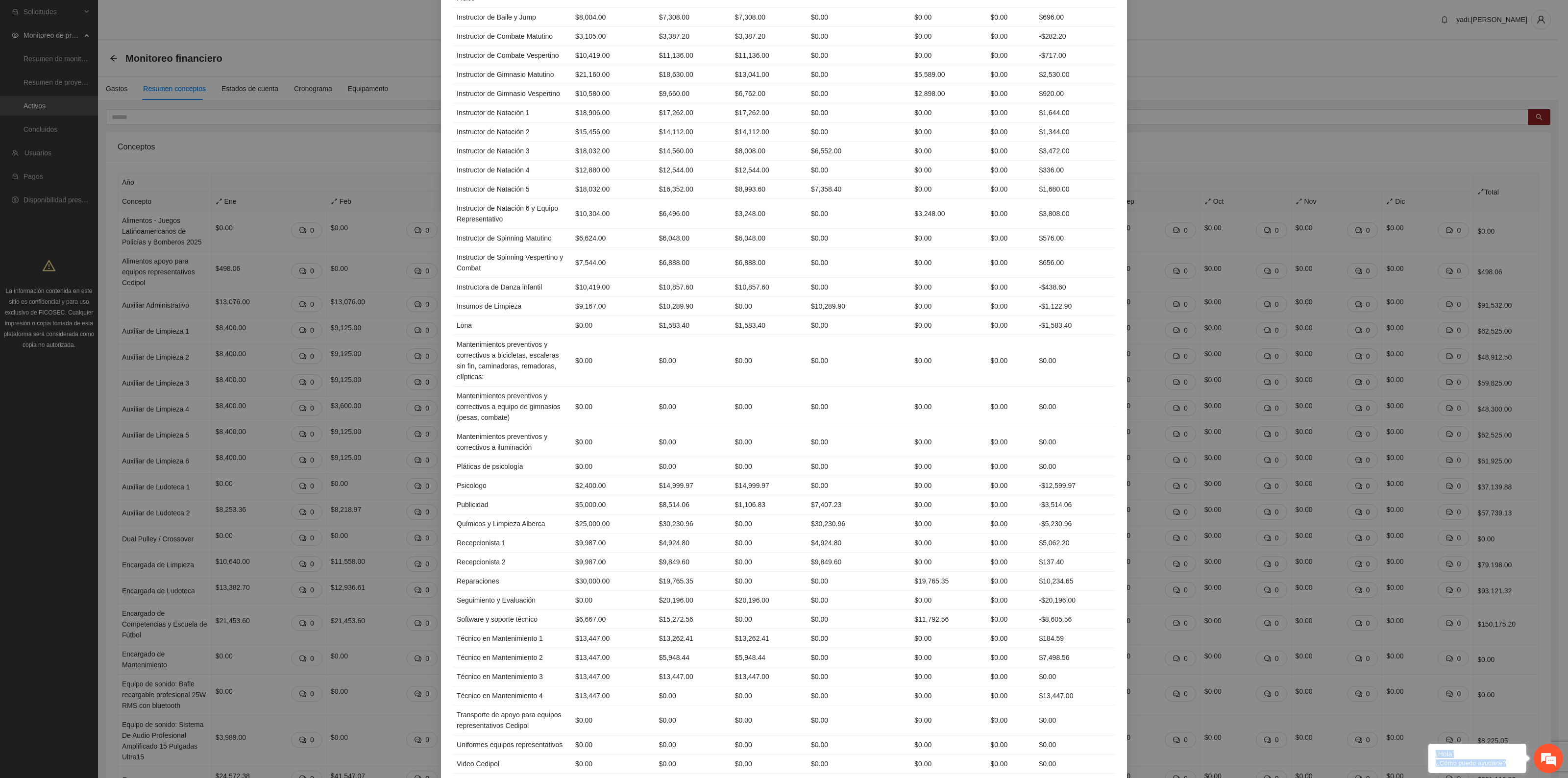
scroll to position [767, 0]
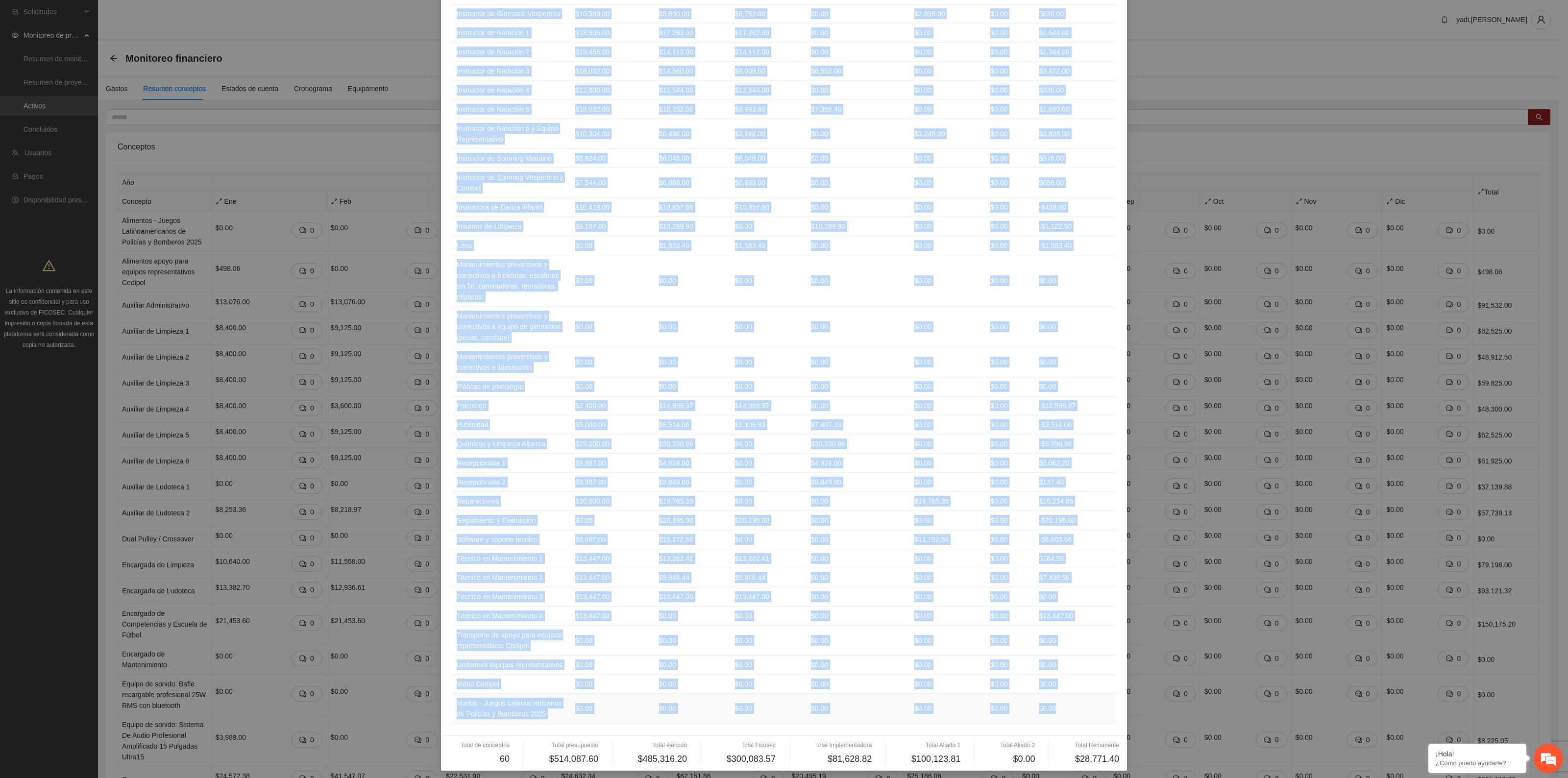
drag, startPoint x: 450, startPoint y: 96, endPoint x: 1060, endPoint y: 711, distance: 866.2
click at [1060, 711] on table "Concepto Presupuesto Ejercido Ficosec Implementadora Aliado 1 Aliado 2 Remanent…" at bounding box center [784, 22] width 663 height 1403
copy table "Loremips Dolorsitame Consecte Adipisc Elitseddoeiusm Tempor 6 Incidi 0 Utlabore…"
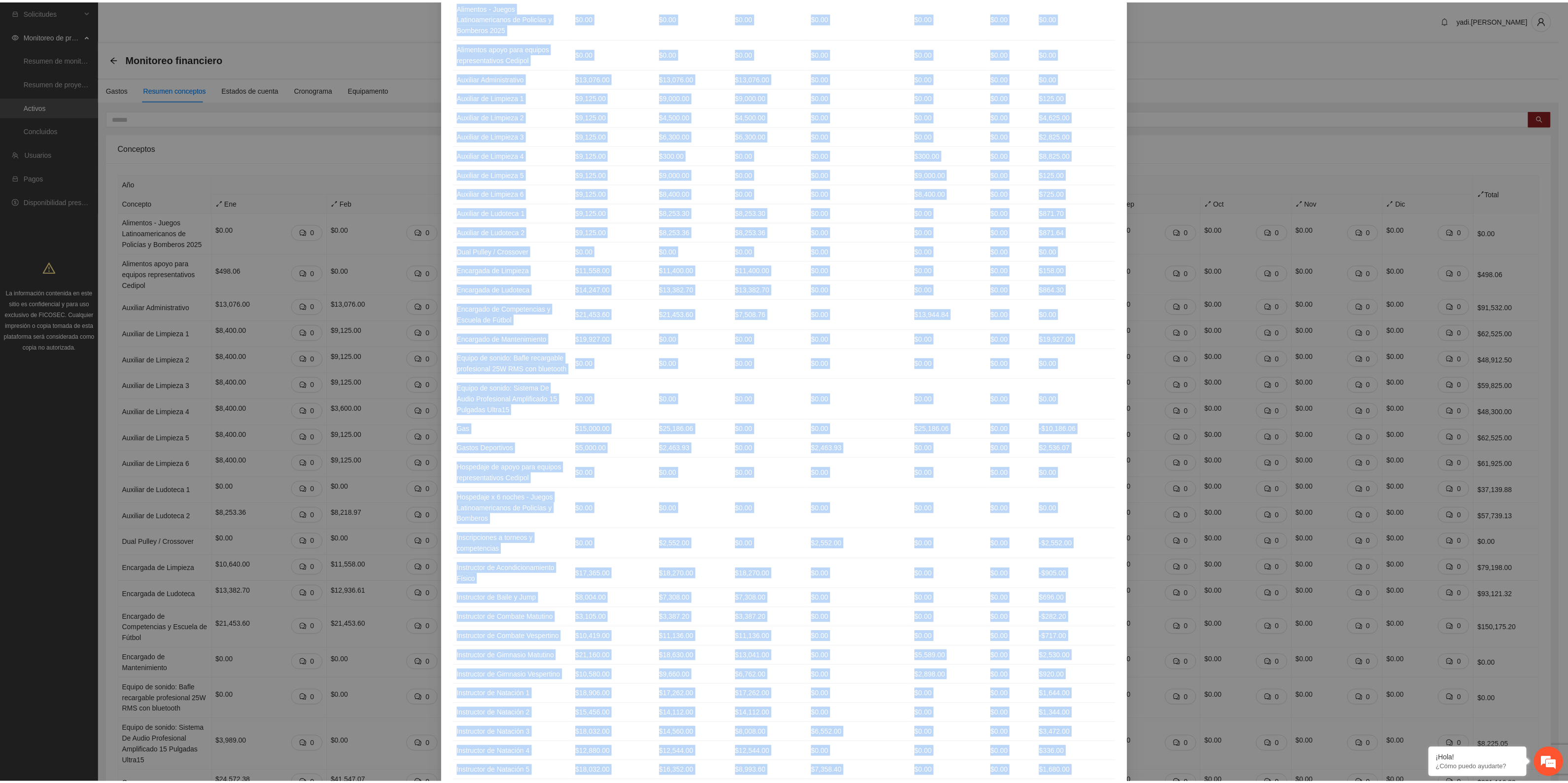
scroll to position [0, 0]
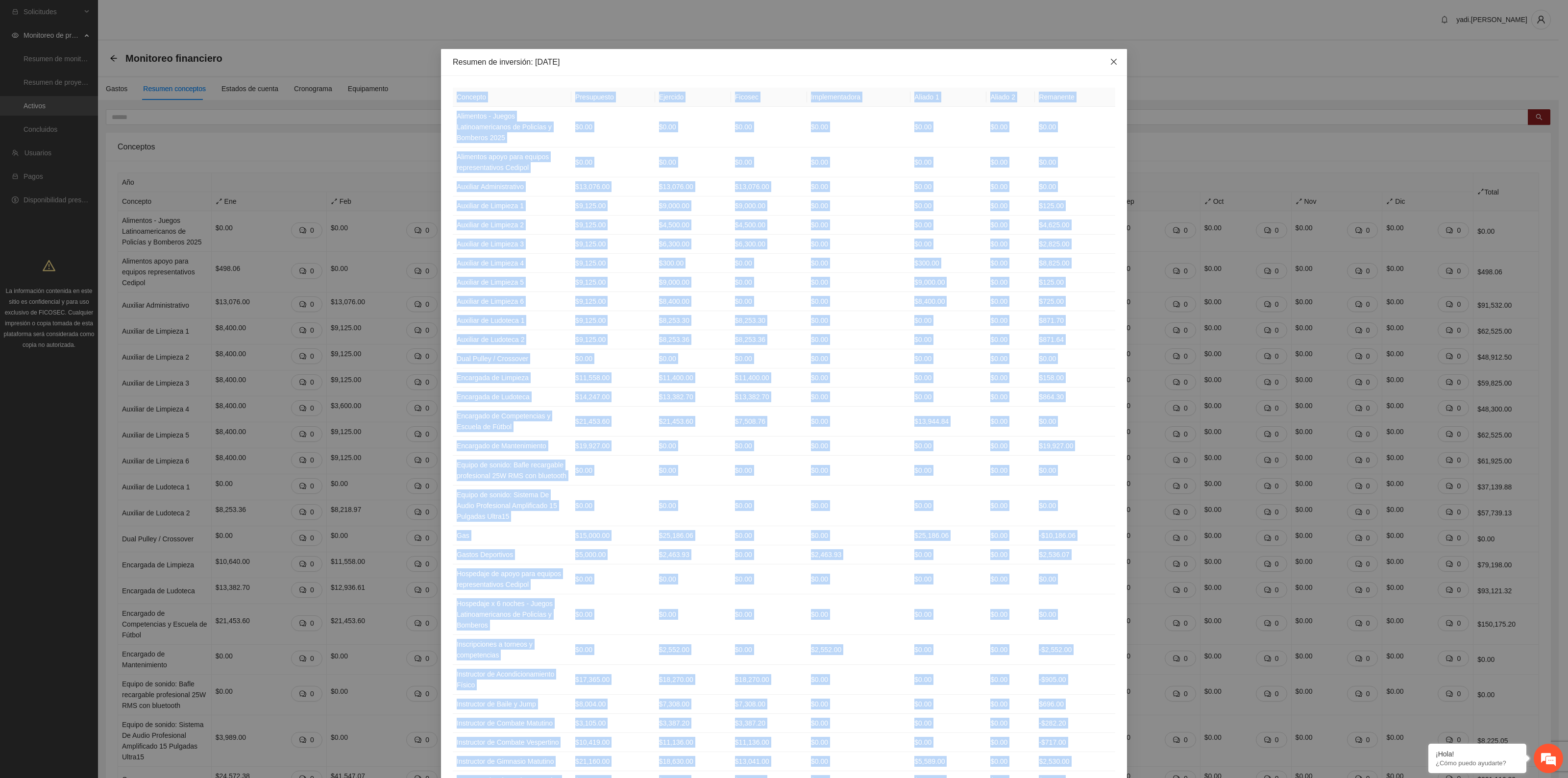
click at [1114, 58] on span "Close" at bounding box center [1114, 62] width 27 height 27
